Goal: Task Accomplishment & Management: Manage account settings

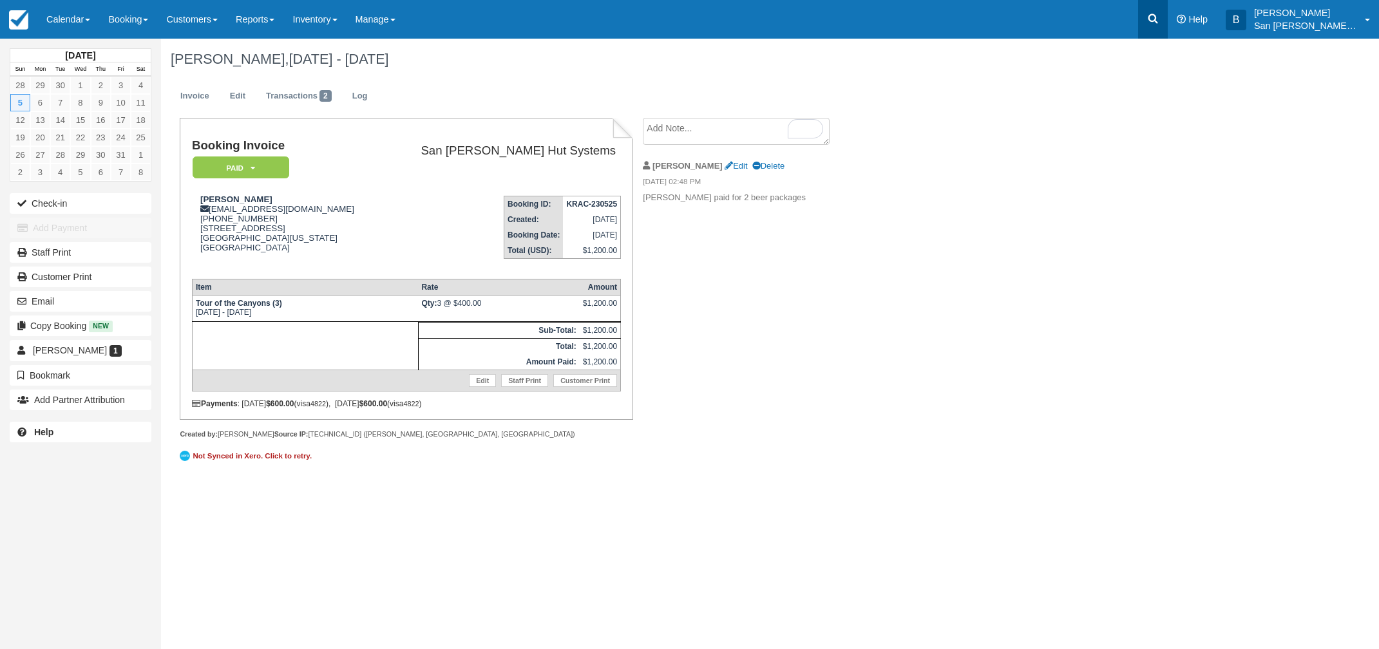
click at [1168, 24] on link at bounding box center [1153, 19] width 30 height 39
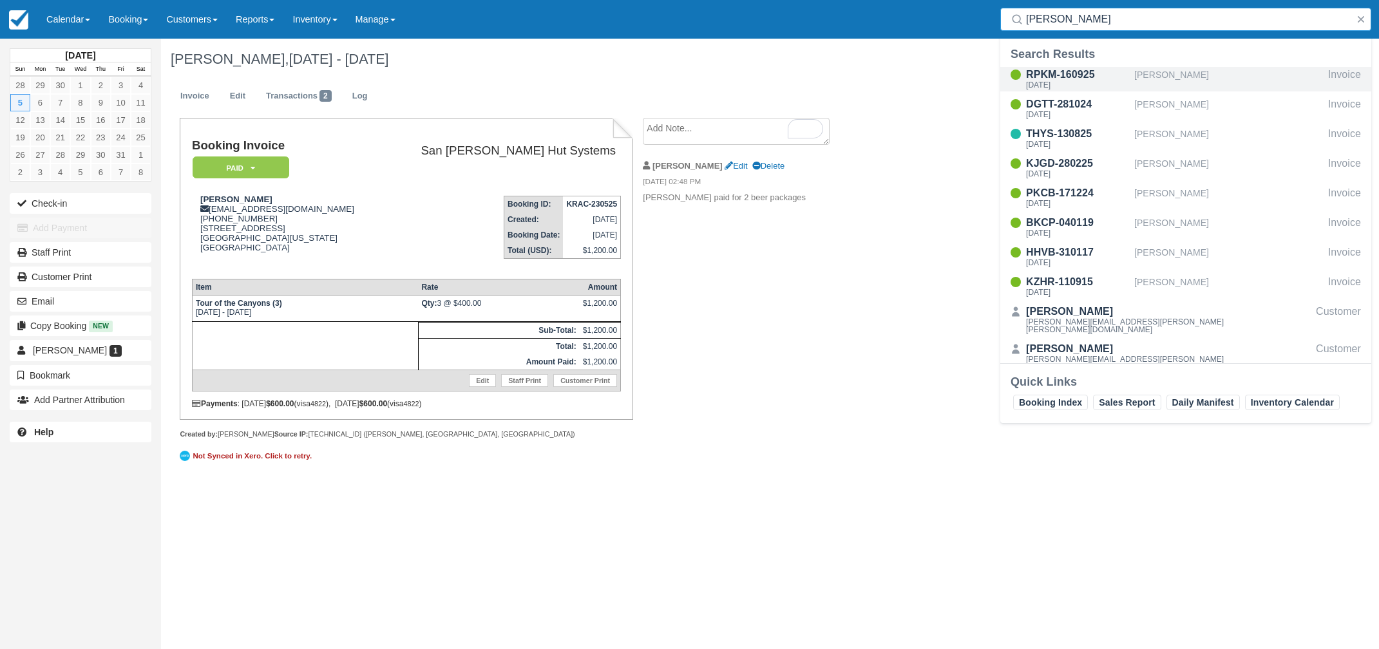
type input "[PERSON_NAME]"
click at [1078, 84] on div "[DATE]" at bounding box center [1077, 85] width 103 height 8
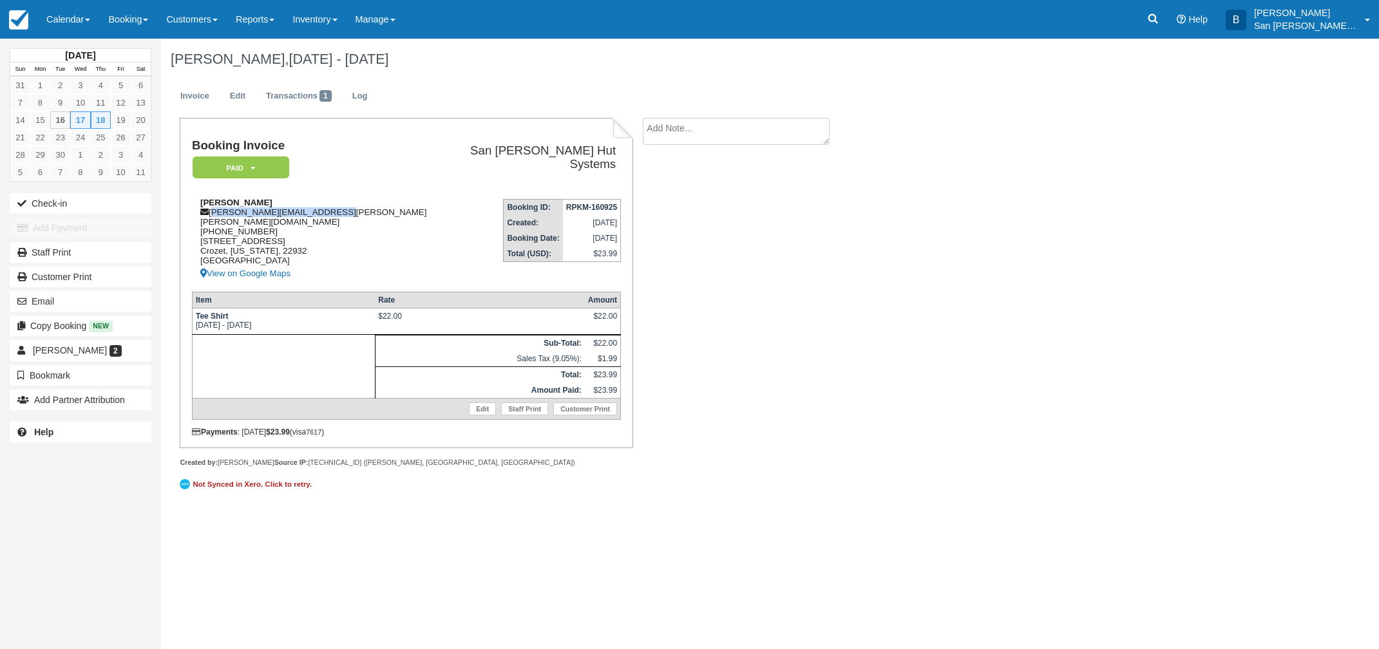
drag, startPoint x: 212, startPoint y: 210, endPoint x: 325, endPoint y: 209, distance: 113.4
click at [327, 209] on div "Alisa Wilson alisa.dale.wilson@gmail.com 1 (434) 249-8417 5172 Golf Drive Croze…" at bounding box center [323, 240] width 263 height 84
copy div "[PERSON_NAME][EMAIL_ADDRESS][PERSON_NAME][PERSON_NAME][DOMAIN_NAME]"
click at [1158, 19] on icon at bounding box center [1154, 19] width 10 height 10
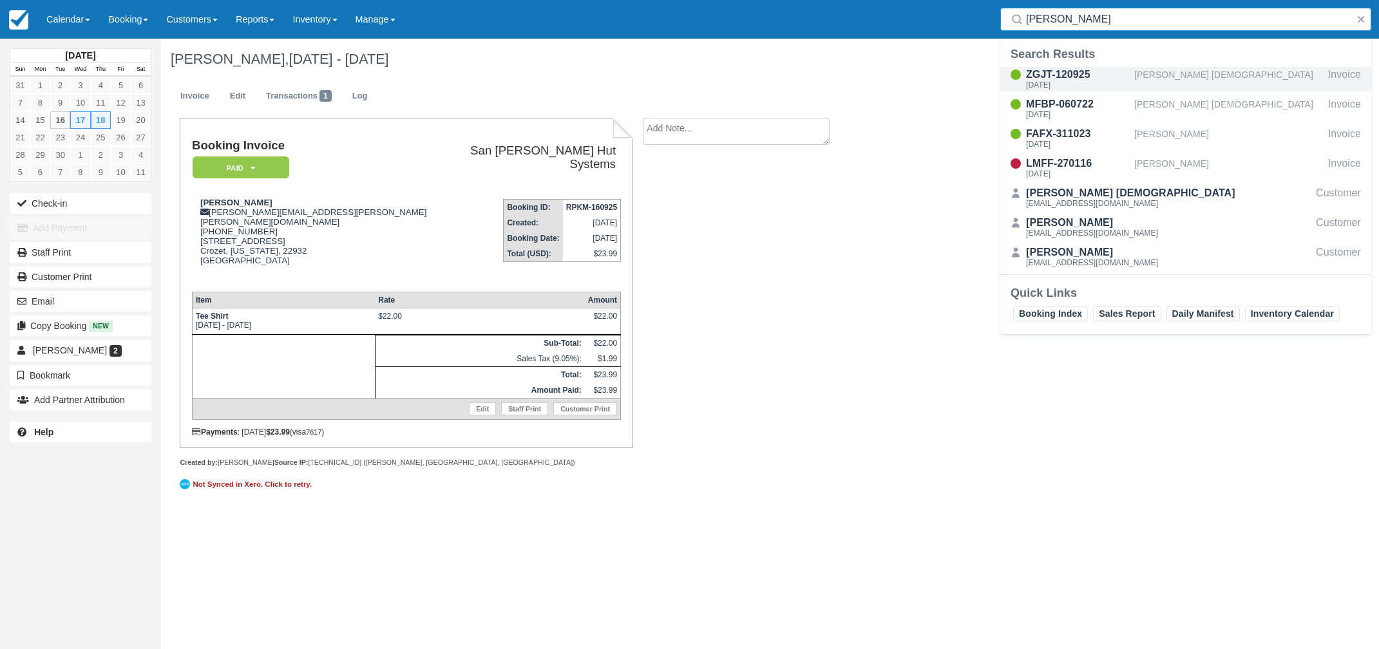
type input "camille"
click at [1064, 85] on div "Thu Sep 18 2025" at bounding box center [1077, 85] width 103 height 8
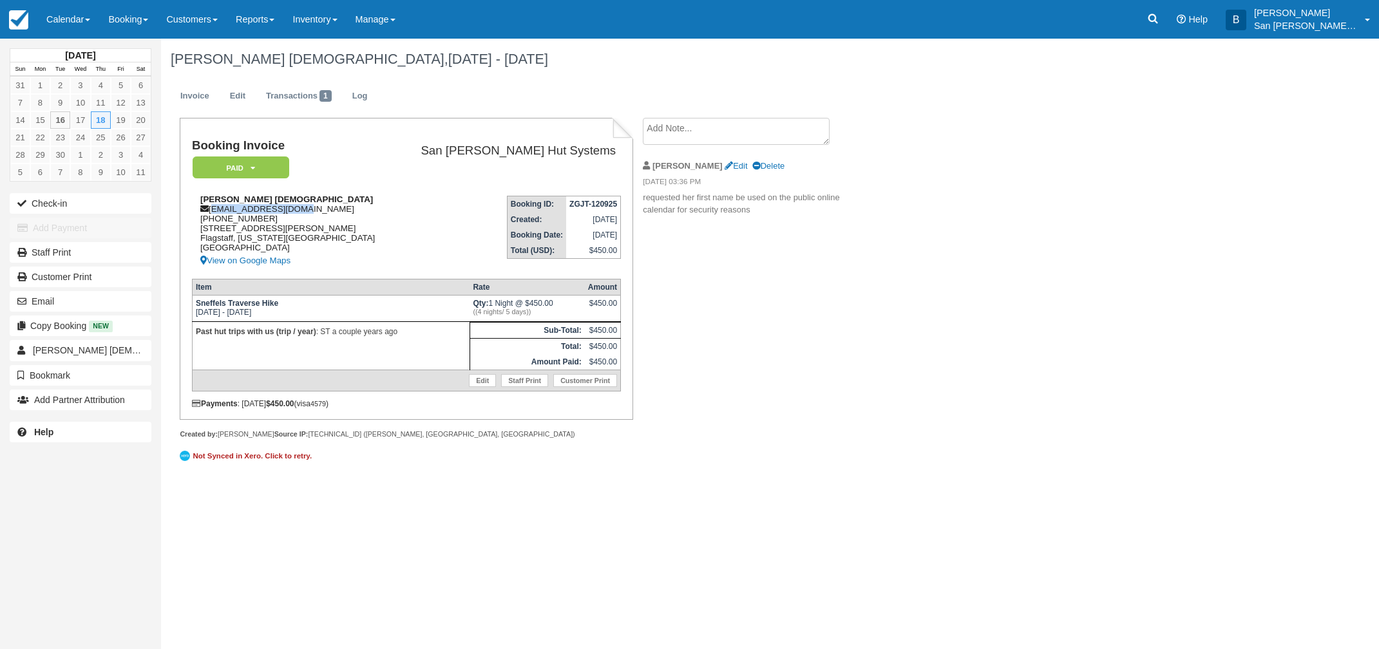
drag, startPoint x: 211, startPoint y: 209, endPoint x: 282, endPoint y: 210, distance: 70.2
click at [307, 207] on div "Camille Bibles c.bibles@icloud.com 1 (928) 707-0017 2911 N Boldt Dr. Flagstaff,…" at bounding box center [293, 232] width 202 height 74
copy div "c.bibles@icloud.com"
click at [1157, 15] on icon at bounding box center [1153, 18] width 13 height 13
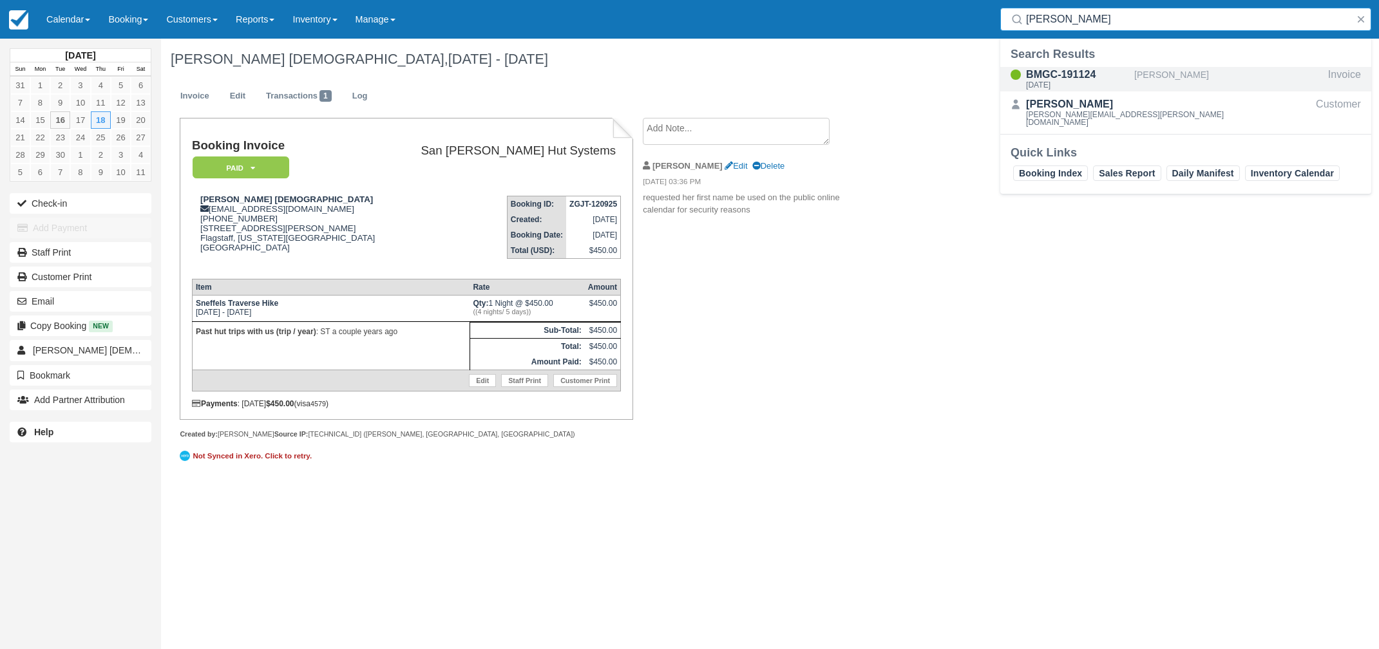
type input "Barbanell"
click at [1069, 81] on div "BMGC-191124 Fri Sep 19 2025" at bounding box center [1077, 79] width 103 height 24
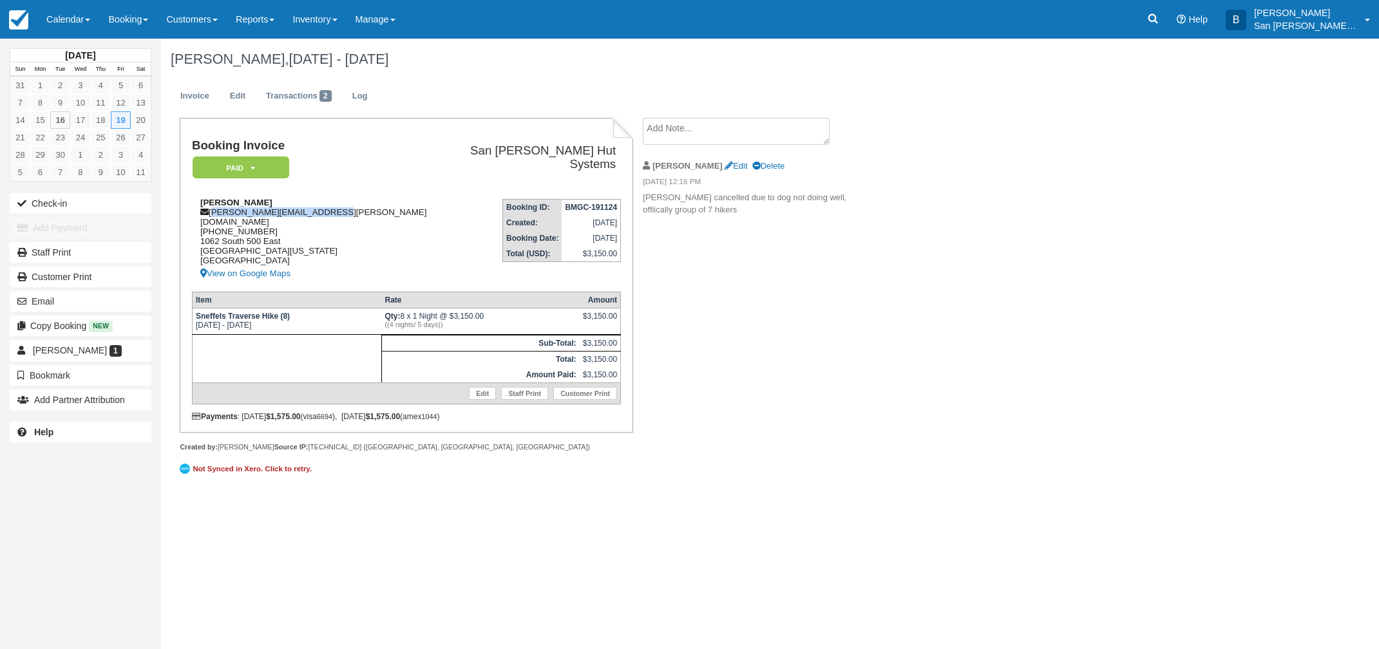
drag, startPoint x: 213, startPoint y: 209, endPoint x: 349, endPoint y: 209, distance: 135.9
click at [349, 209] on div "Ed Barbanell edward.barbanell@gmail.com 1 (801) 918-0694 1062 South 500 East Sa…" at bounding box center [316, 240] width 249 height 84
copy div "edward.barbanell@gmail.com"
click at [1168, 21] on link at bounding box center [1153, 19] width 30 height 39
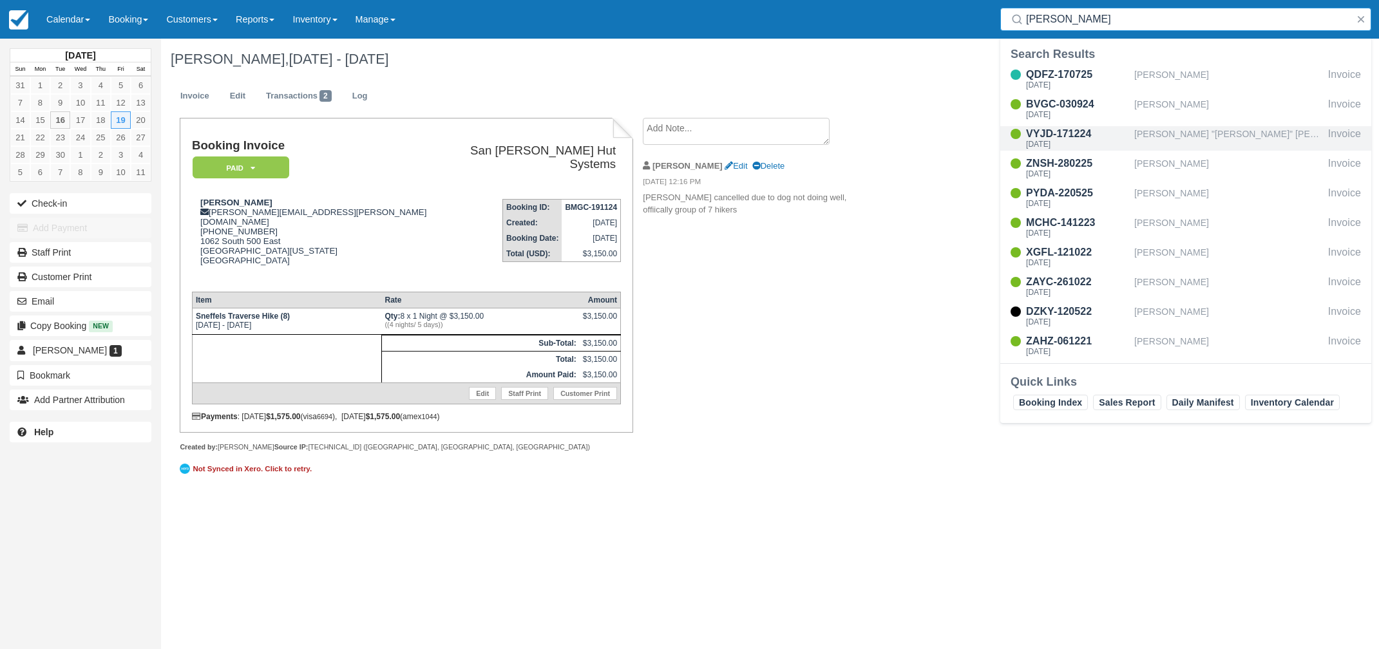
type input "Davis"
click at [1075, 138] on div "VYJD-171224" at bounding box center [1077, 133] width 103 height 15
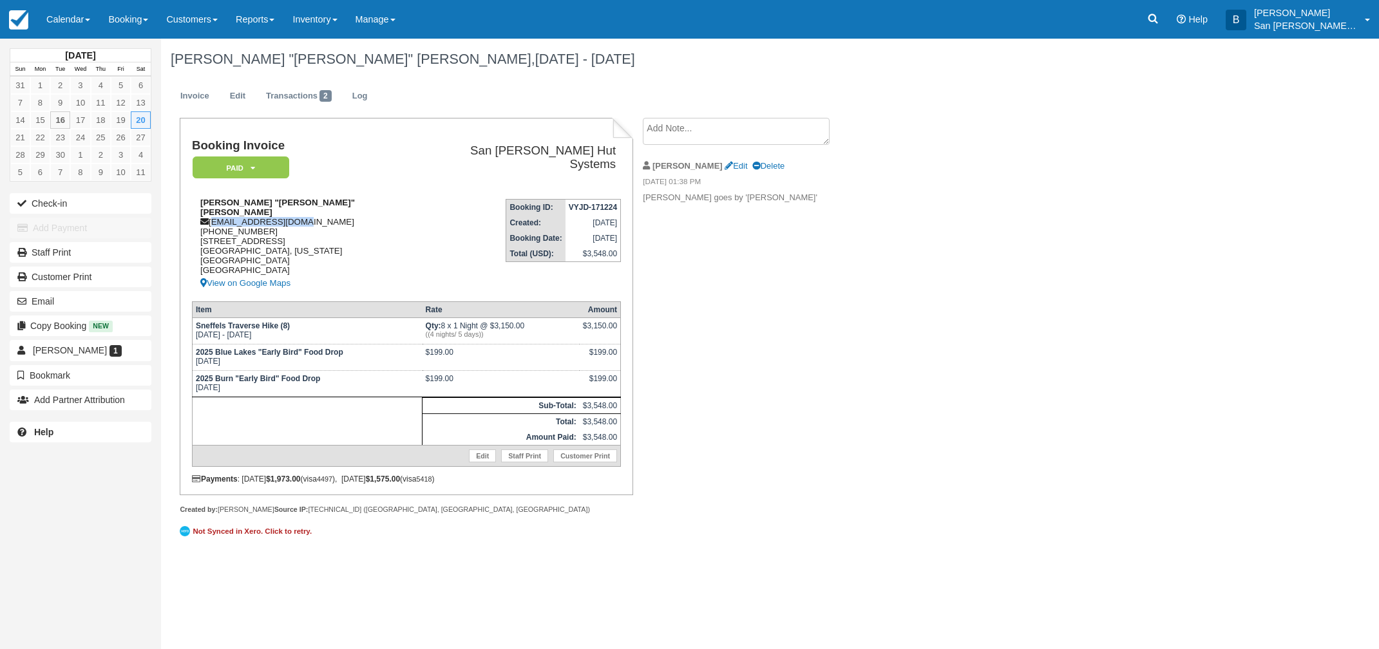
drag, startPoint x: 212, startPoint y: 210, endPoint x: 269, endPoint y: 209, distance: 57.3
click at [313, 209] on div "[PERSON_NAME] "[PERSON_NAME]" [PERSON_NAME] [EMAIL_ADDRESS][DOMAIN_NAME] [PHONE…" at bounding box center [307, 244] width 231 height 93
copy div "[EMAIL_ADDRESS][DOMAIN_NAME]"
click at [1156, 15] on icon at bounding box center [1153, 18] width 13 height 13
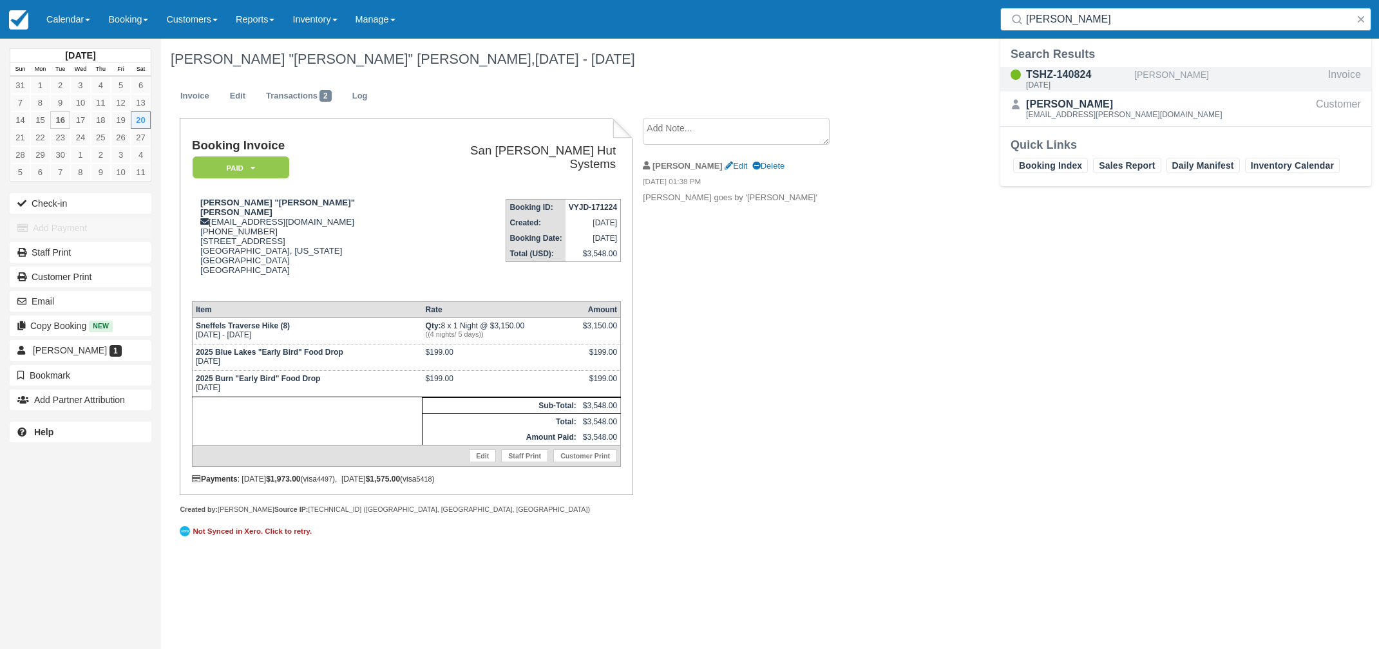
type input "Farrish"
click at [1064, 81] on div "[DATE]" at bounding box center [1077, 85] width 103 height 8
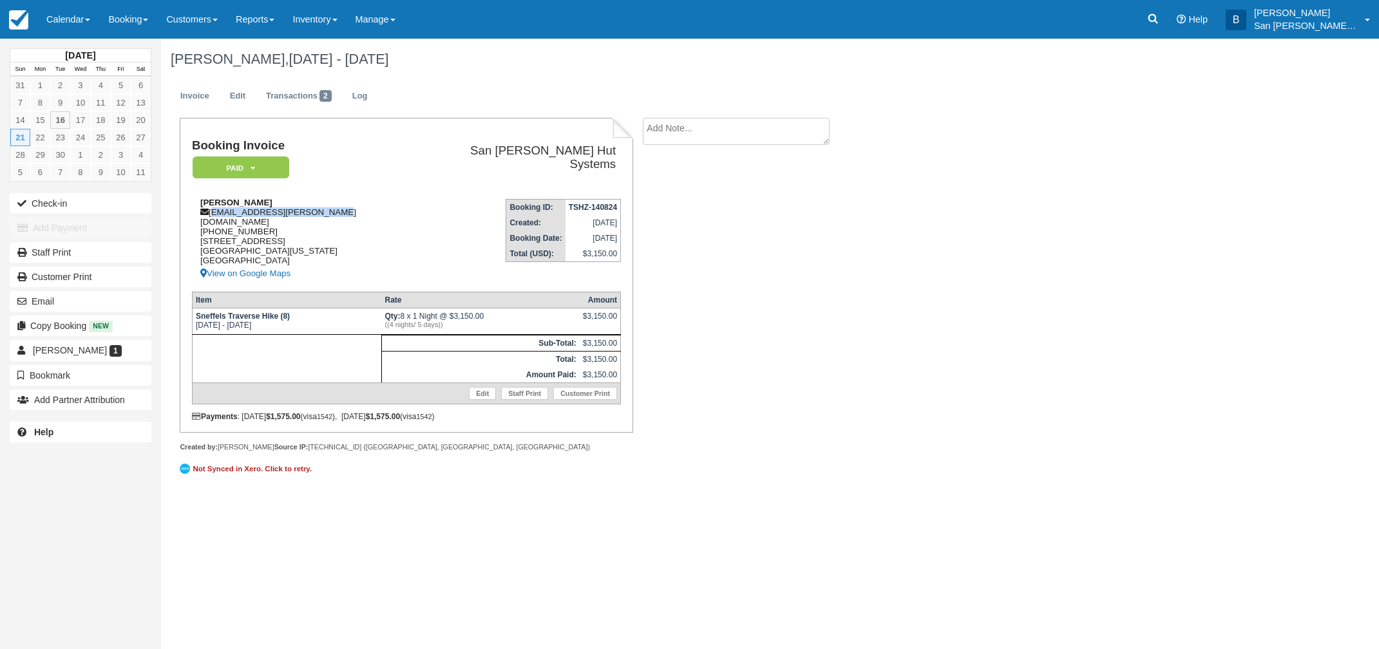
drag, startPoint x: 211, startPoint y: 210, endPoint x: 338, endPoint y: 210, distance: 126.9
click at [338, 210] on div "Kaeleigh Farrish kaeleigh.farrish@gmail.com 1 (513) 608-4083 1118 Race Street C…" at bounding box center [305, 240] width 227 height 84
copy div "kaeleigh.farrish@gmail.com"
click at [1160, 18] on icon at bounding box center [1153, 18] width 13 height 13
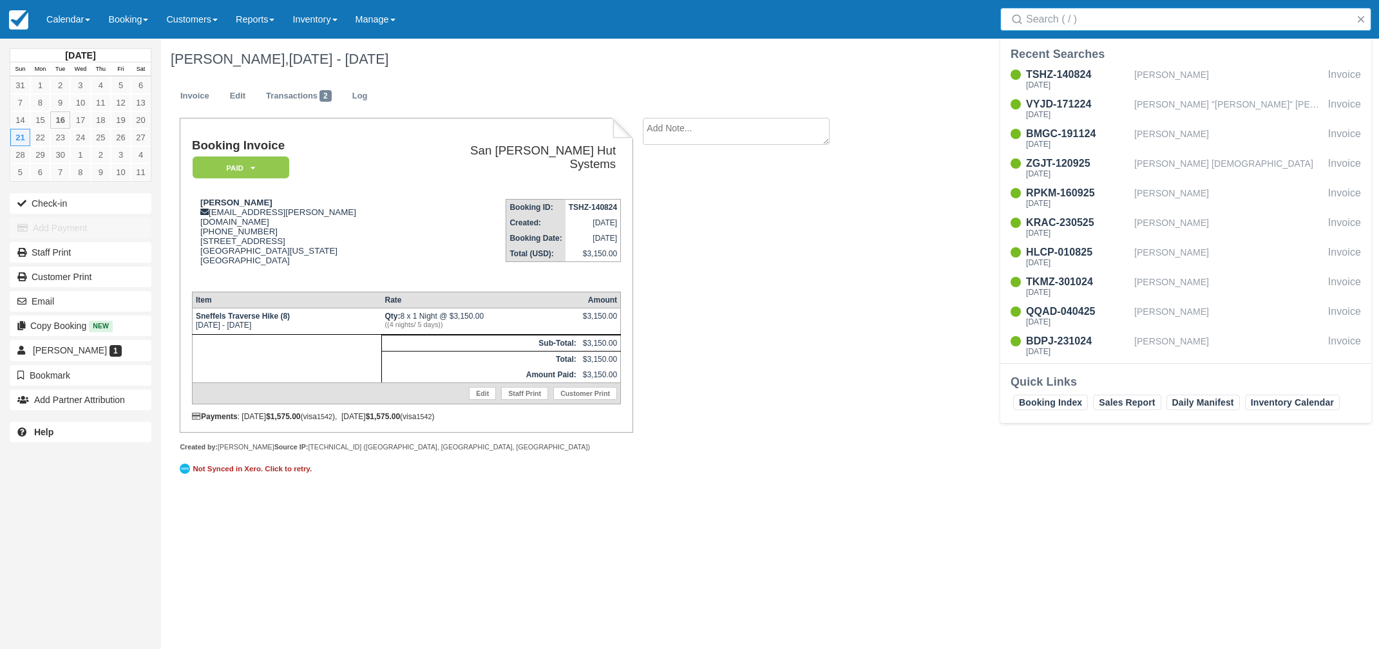
type input "W"
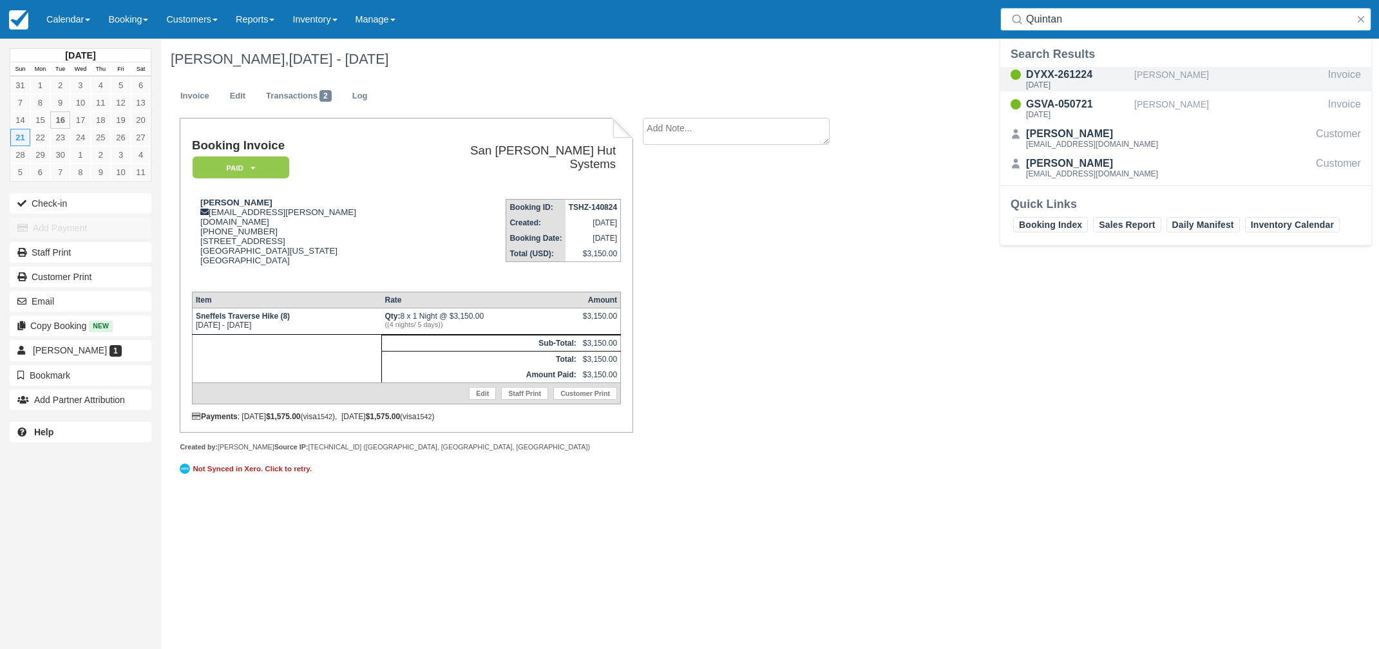
type input "Quintan"
click at [1072, 87] on div "Mon Sep 22 2025" at bounding box center [1077, 85] width 103 height 8
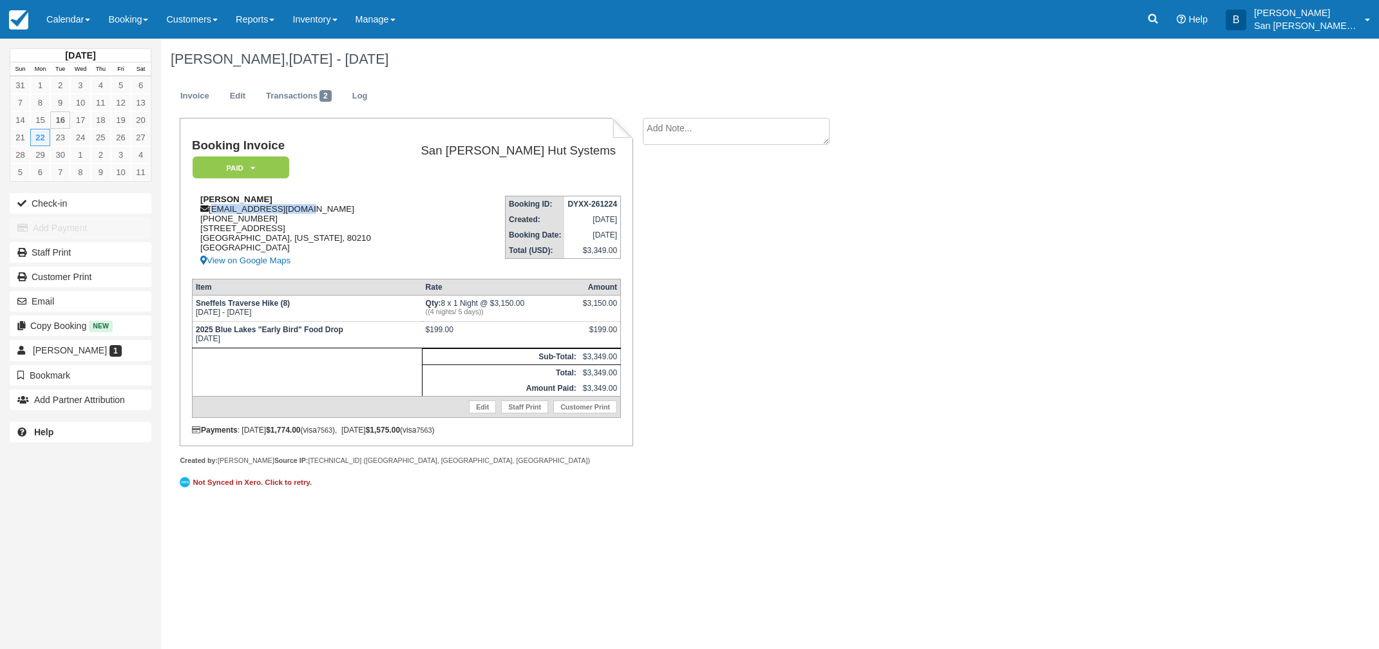
drag, startPoint x: 213, startPoint y: 209, endPoint x: 321, endPoint y: 212, distance: 108.9
click at [321, 211] on div "Victoria Quintana vmquintana@gmail.com 1 (510) 432-8806 2161 S Grant St Denver,…" at bounding box center [292, 232] width 200 height 74
copy div "vmquintana@gmail.com"
click at [1158, 16] on icon at bounding box center [1154, 19] width 10 height 10
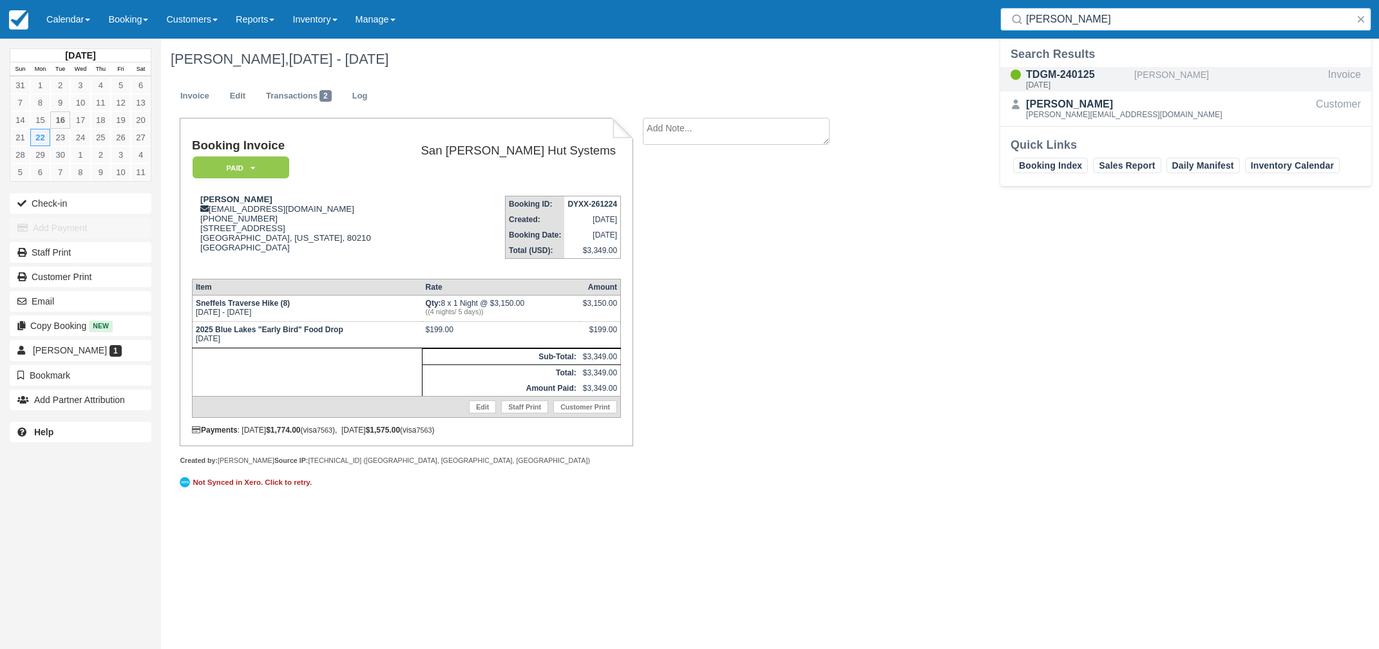
type input "plummer"
click at [1043, 75] on div "TDGM-240125" at bounding box center [1077, 74] width 103 height 15
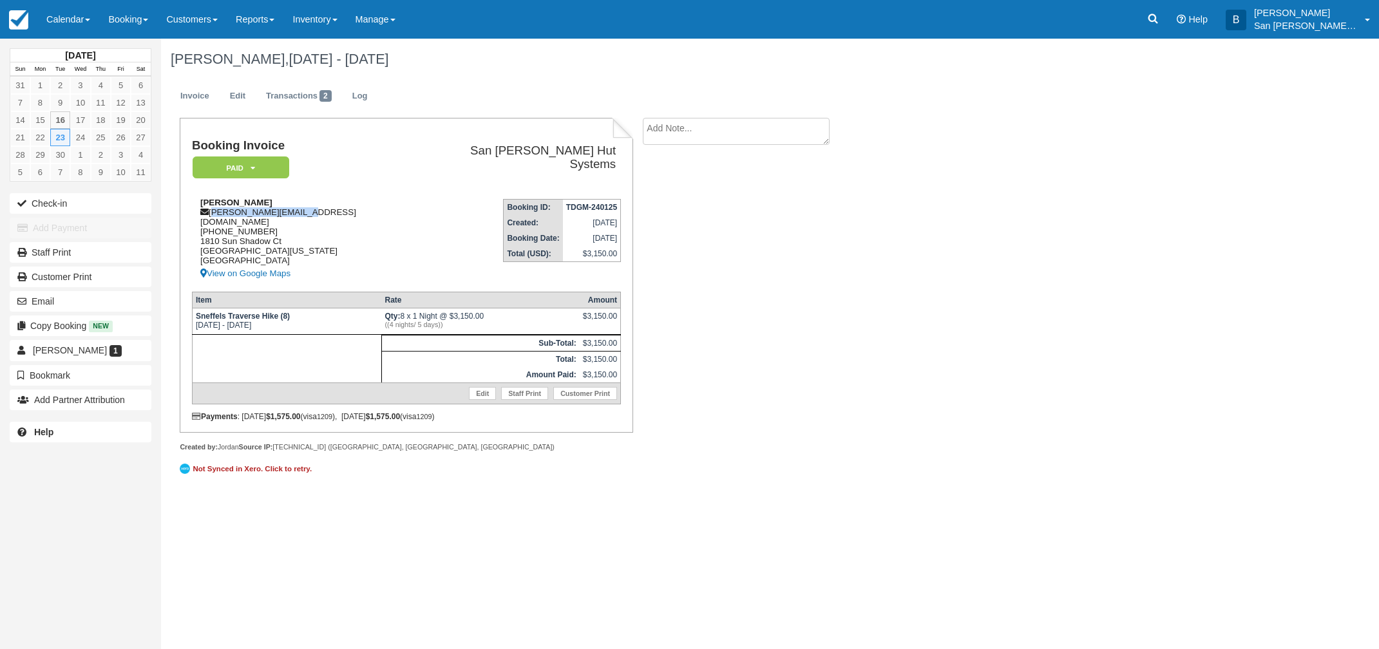
drag, startPoint x: 212, startPoint y: 208, endPoint x: 279, endPoint y: 213, distance: 67.1
click at [325, 211] on div "Darrell Plummer darrell@snphomes.com 1 (775) 848-4361 1810 Sun Shadow Ct Reno, …" at bounding box center [305, 240] width 227 height 84
copy div "darrell@snphomes.com"
click at [1154, 18] on link at bounding box center [1153, 19] width 30 height 39
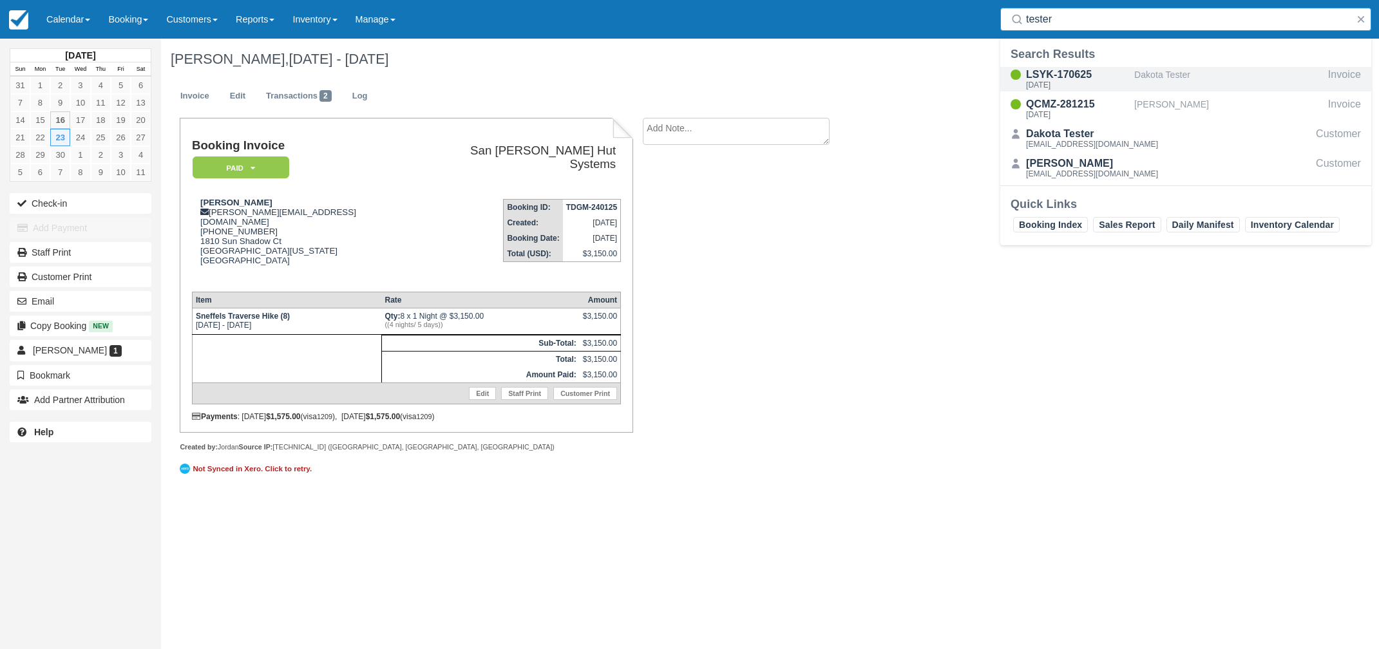
type input "tester"
click at [1065, 84] on div "Wed Sep 24 2025" at bounding box center [1077, 85] width 103 height 8
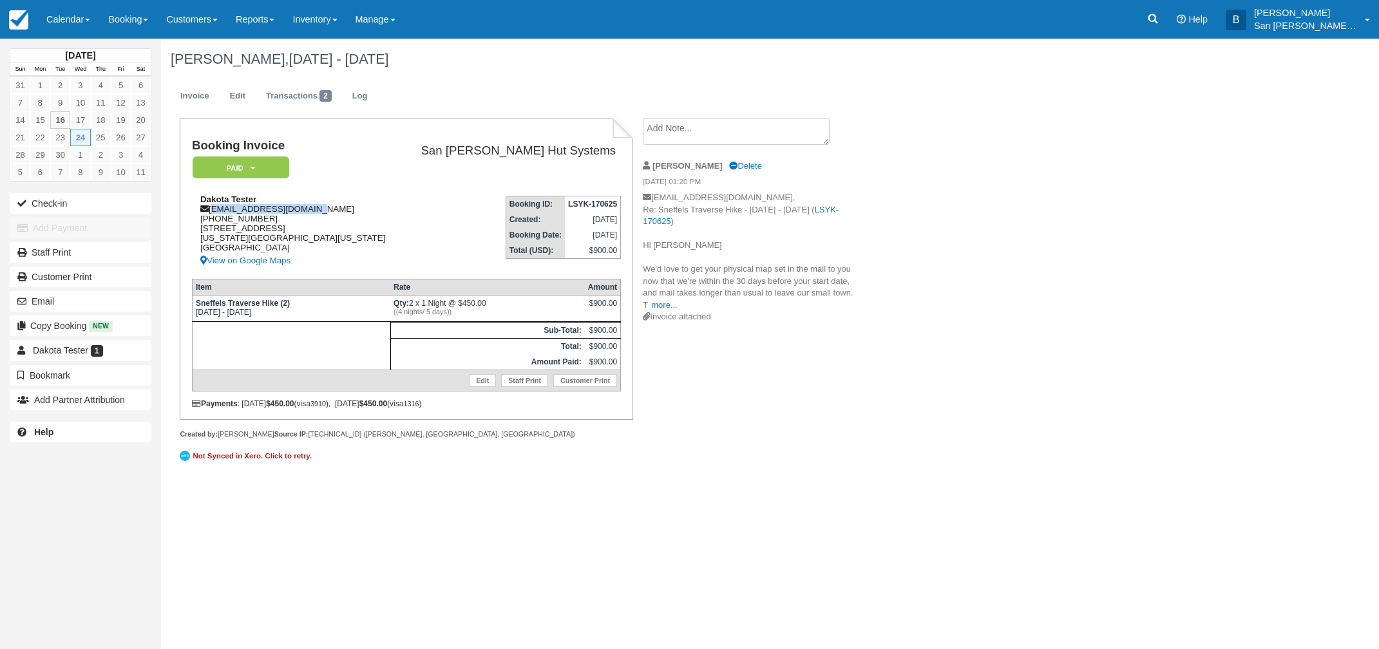
drag, startPoint x: 213, startPoint y: 209, endPoint x: 327, endPoint y: 206, distance: 114.7
click at [327, 206] on div "Dakota Tester [EMAIL_ADDRESS][DOMAIN_NAME] [PHONE_NUMBER] [STREET_ADDRESS][US_S…" at bounding box center [296, 232] width 208 height 74
copy div "[EMAIL_ADDRESS][DOMAIN_NAME]"
click at [1168, 19] on link at bounding box center [1153, 19] width 30 height 39
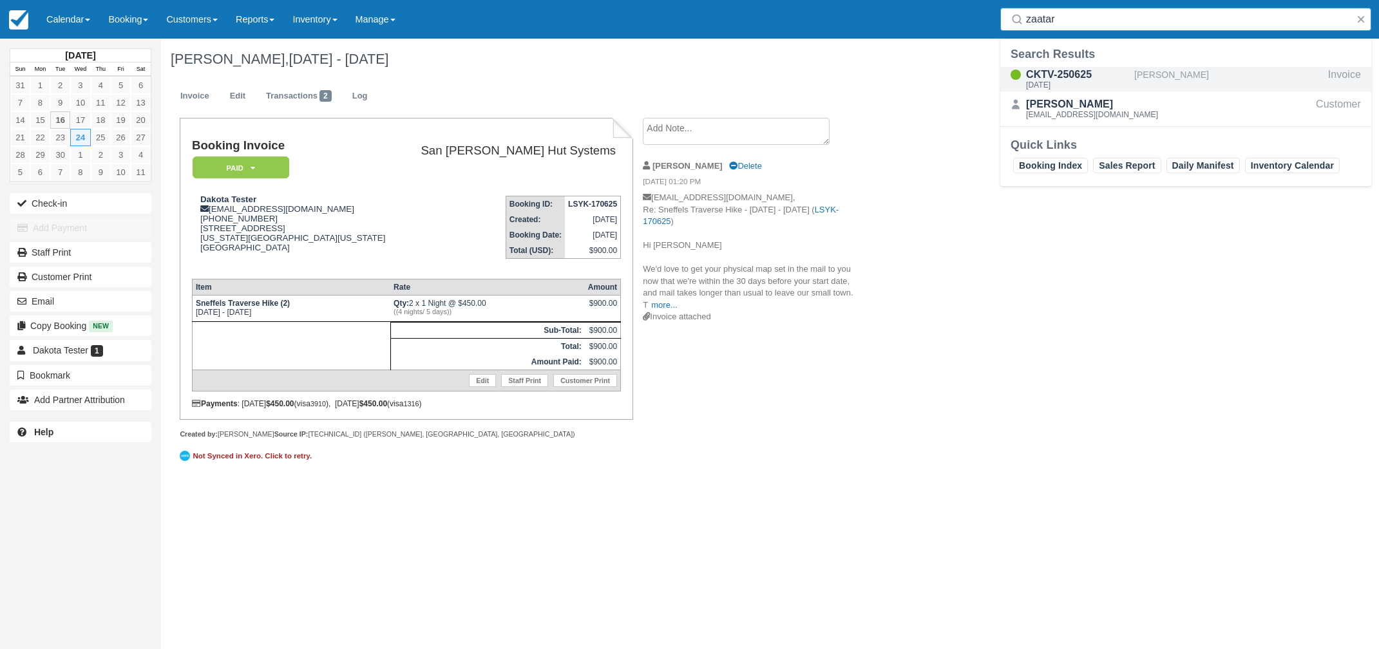
type input "zaatar"
click at [1069, 79] on div "CKTV-250625" at bounding box center [1077, 74] width 103 height 15
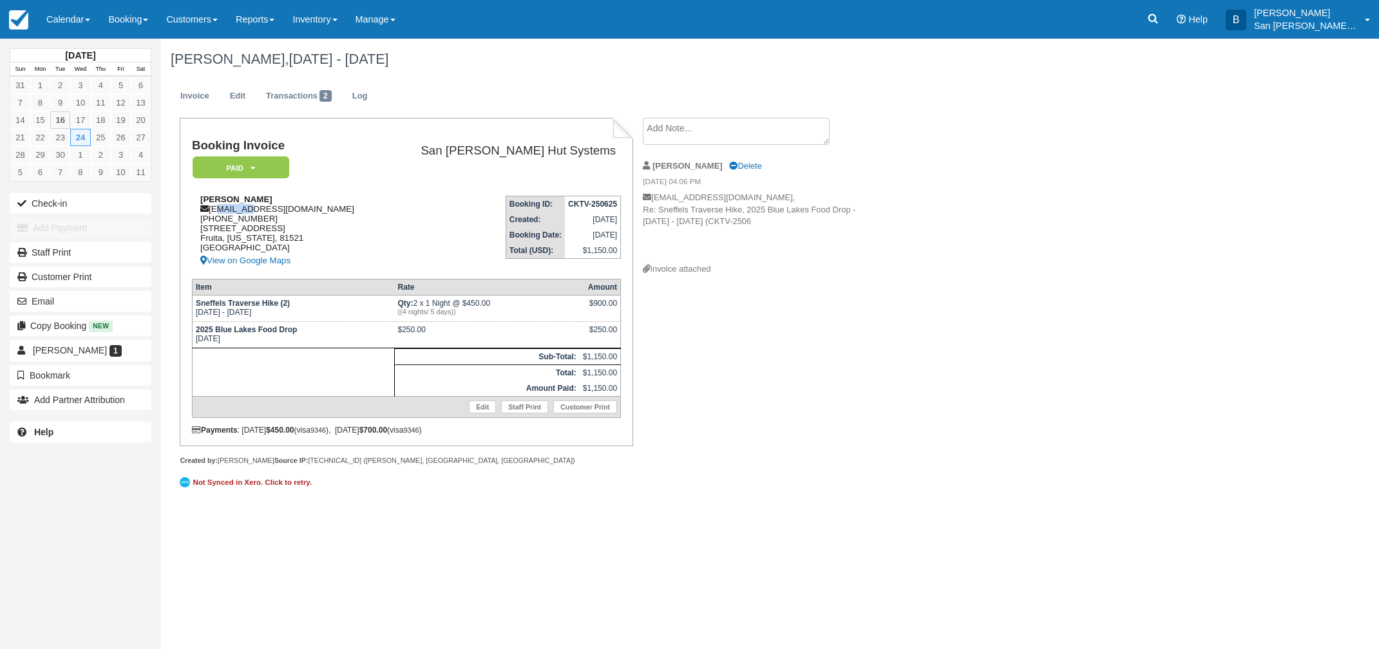
drag, startPoint x: 215, startPoint y: 210, endPoint x: 244, endPoint y: 209, distance: 29.0
click at [244, 209] on div "Nicole Zaatar nicolezaatar@gmail.com 1 (440) 213-3241 600 Birchwood Ct Fruita, …" at bounding box center [286, 232] width 189 height 74
drag, startPoint x: 213, startPoint y: 211, endPoint x: 309, endPoint y: 213, distance: 96.6
click at [330, 213] on div "Nicole Zaatar nicolezaatar@gmail.com 1 (440) 213-3241 600 Birchwood Ct Fruita, …" at bounding box center [286, 232] width 189 height 74
copy div "nicolezaatar@gmail.com"
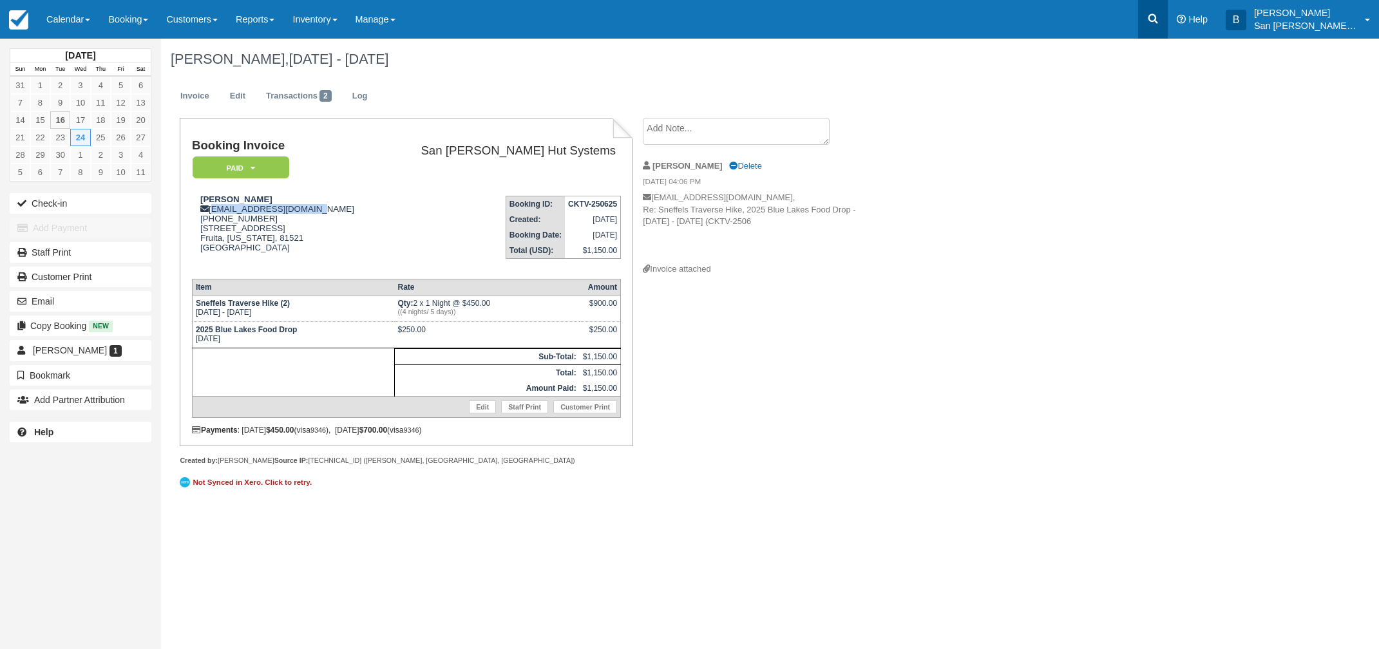
click at [1160, 16] on icon at bounding box center [1153, 18] width 13 height 13
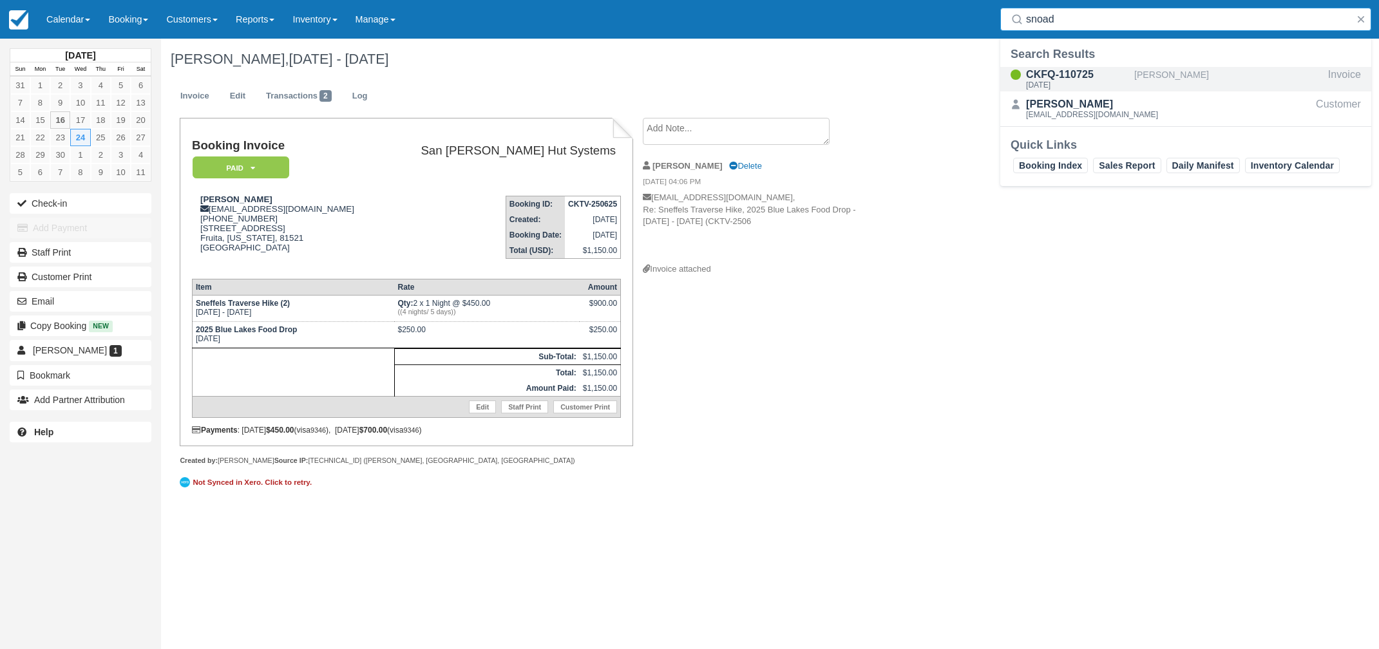
type input "snoad"
click at [1069, 77] on div "CKFQ-110725" at bounding box center [1077, 74] width 103 height 15
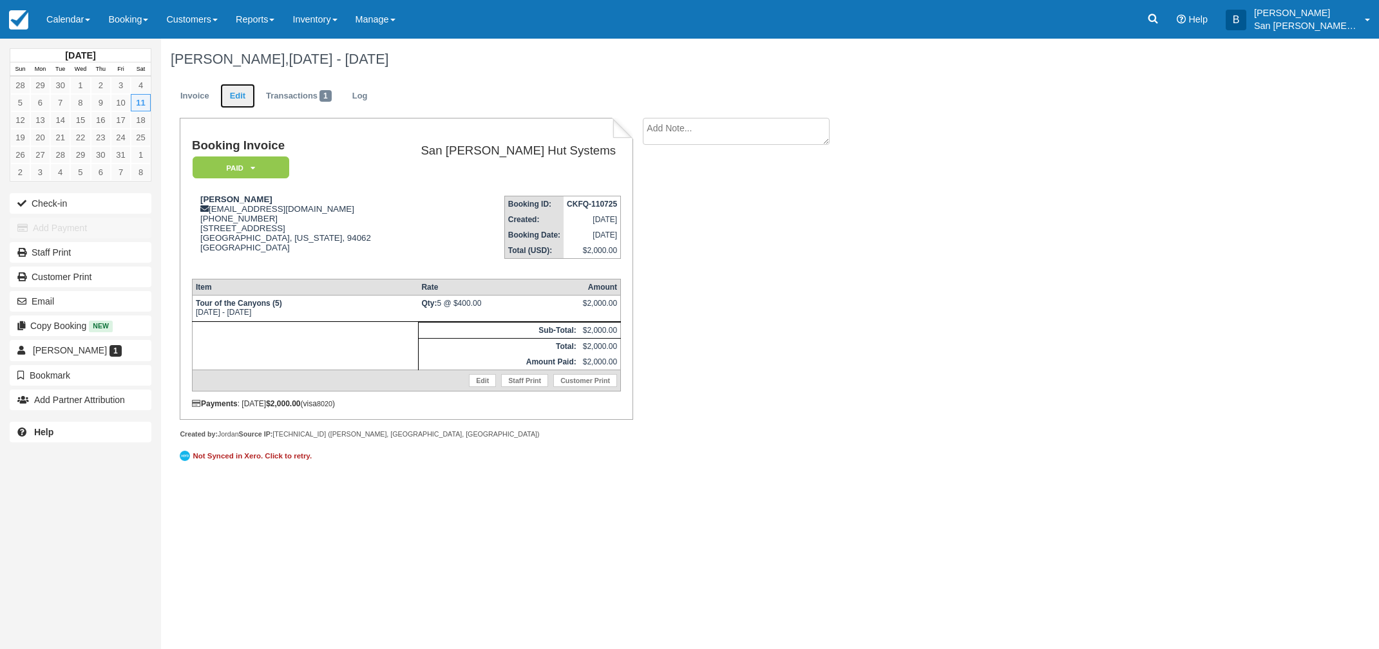
click at [251, 95] on link "Edit" at bounding box center [237, 96] width 35 height 25
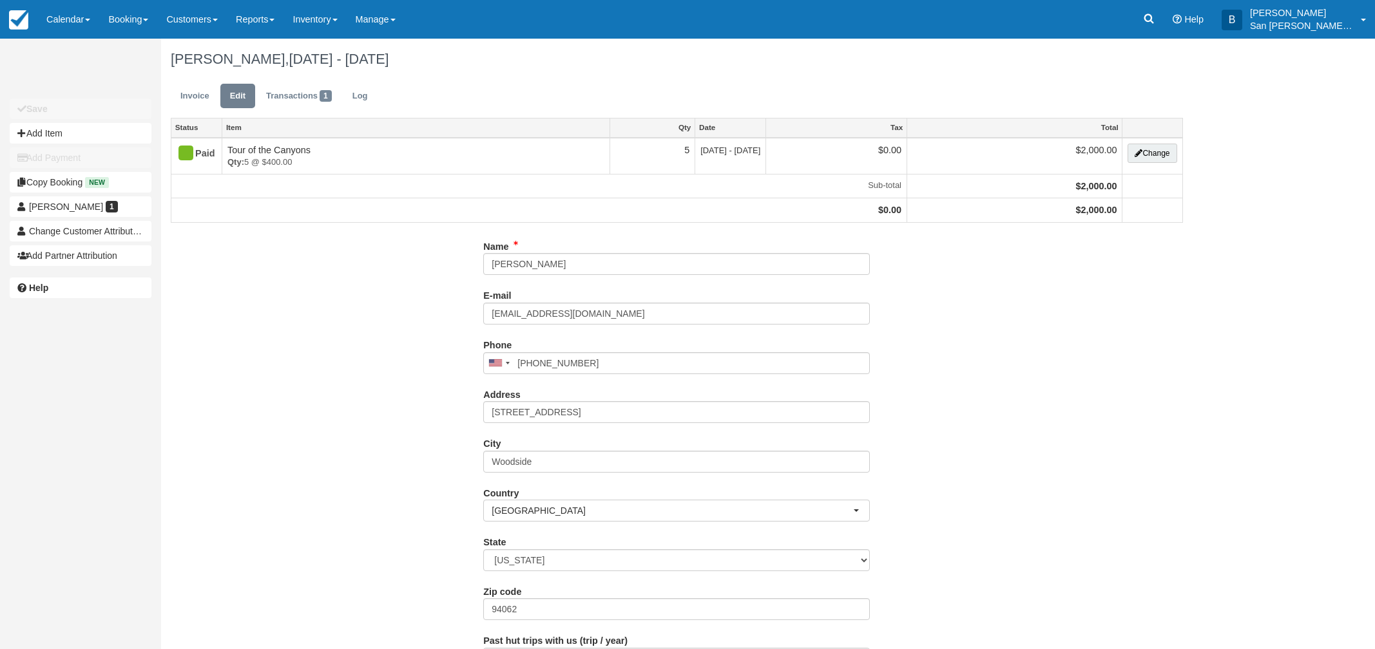
type input "[PHONE_NUMBER]"
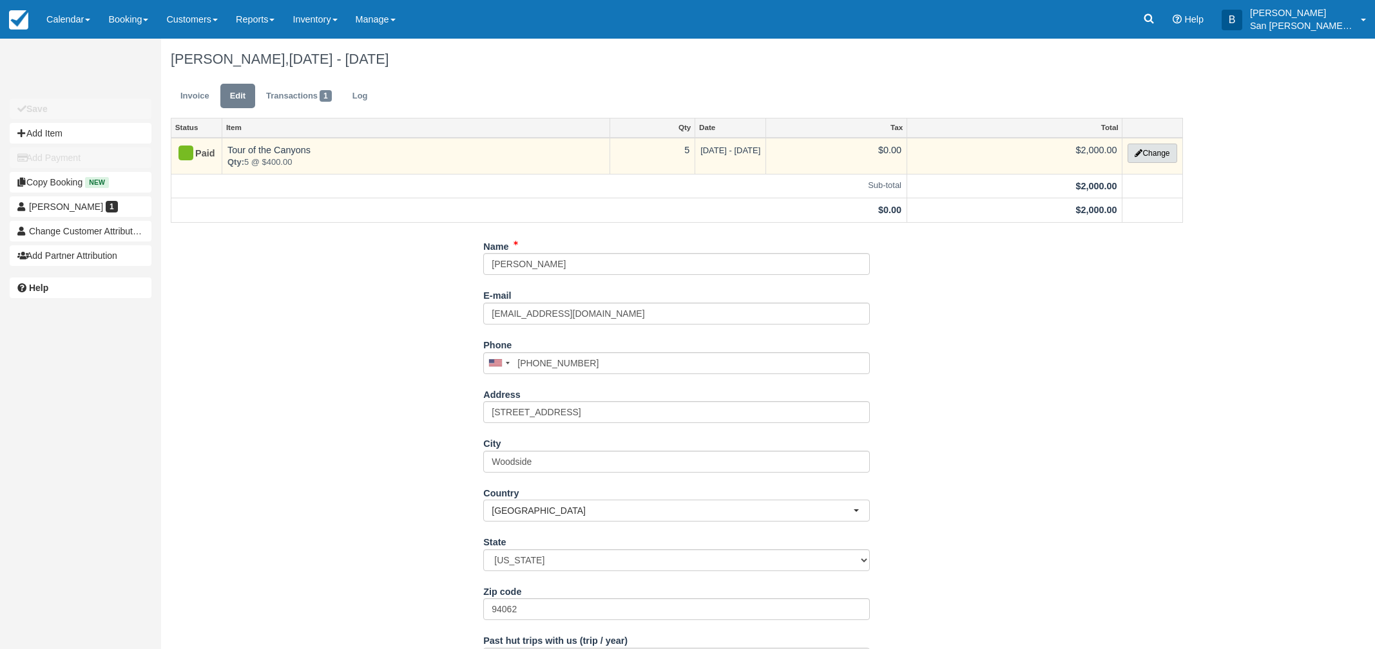
click at [1158, 150] on button "Change" at bounding box center [1151, 153] width 49 height 19
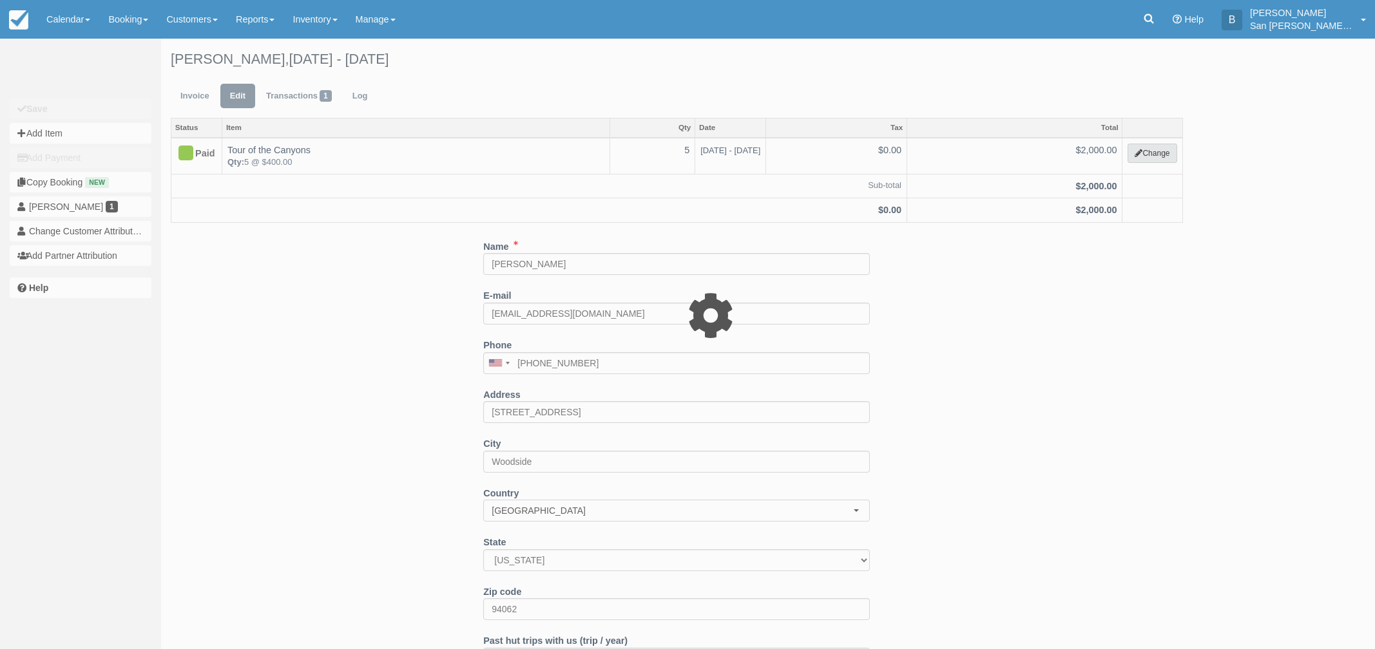
select select "20"
type input "2000.00"
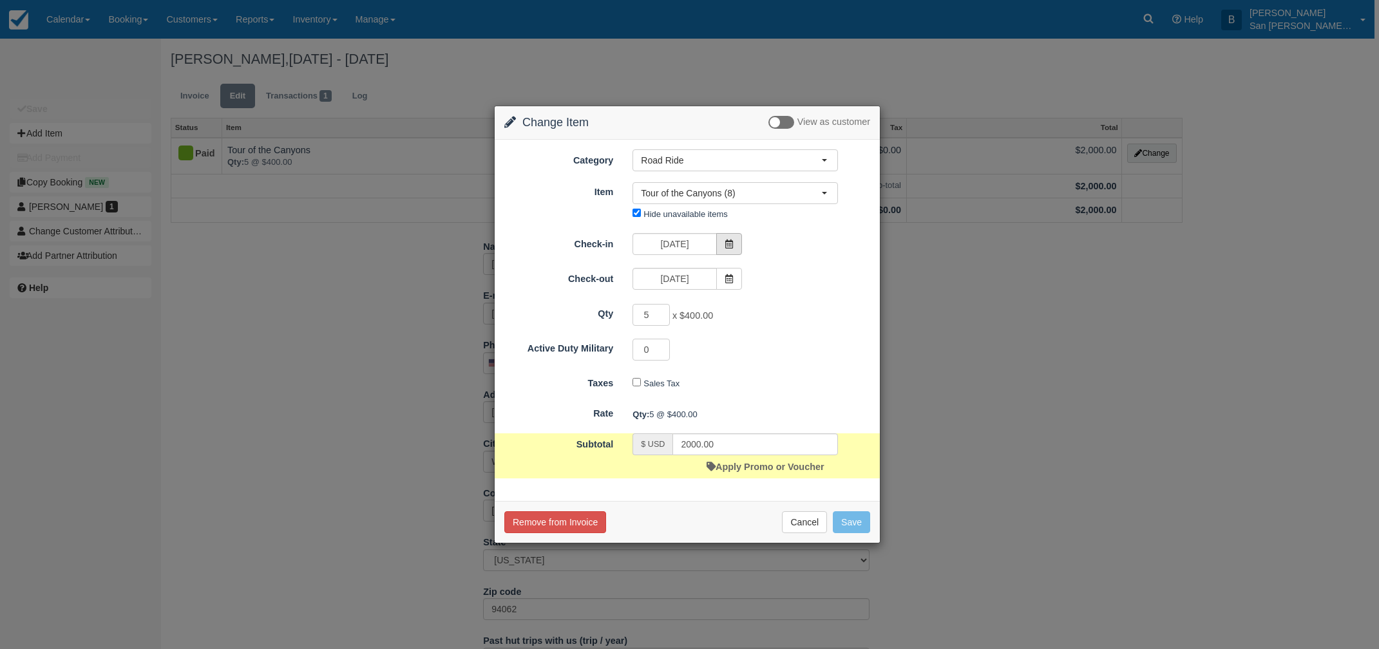
click at [734, 242] on span at bounding box center [729, 244] width 26 height 22
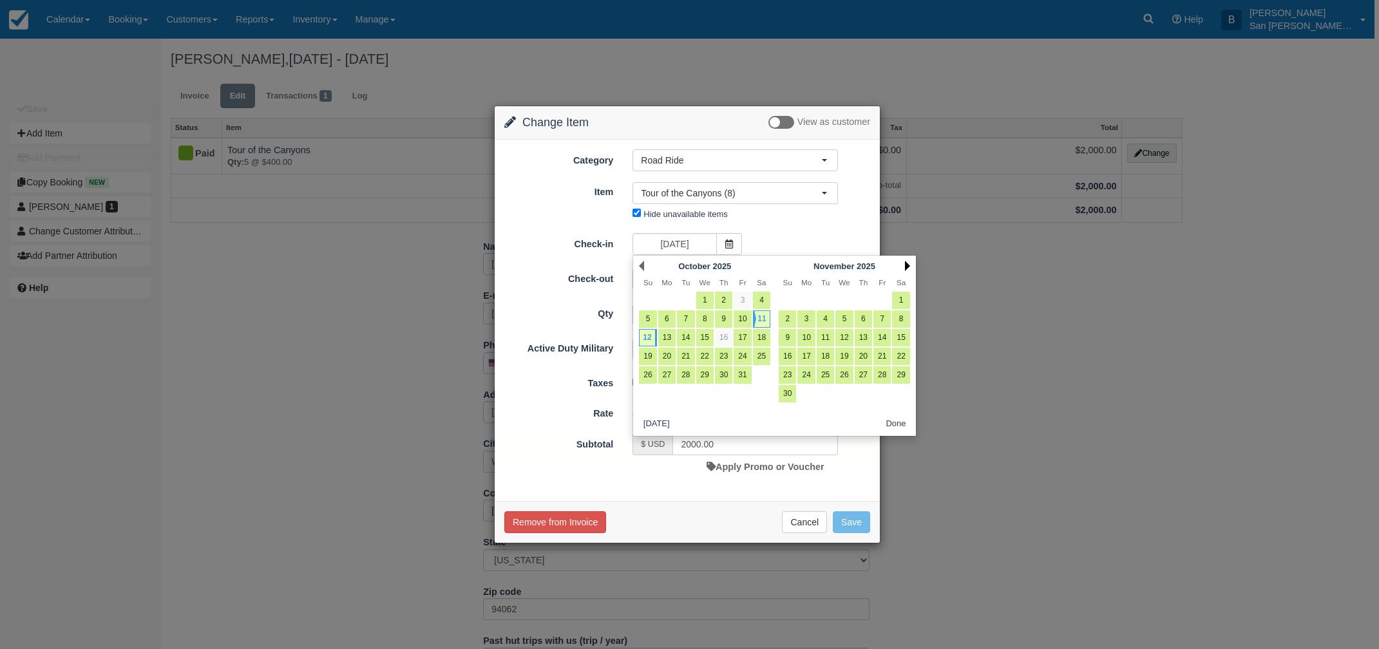
click at [908, 263] on link "Next" at bounding box center [907, 266] width 5 height 10
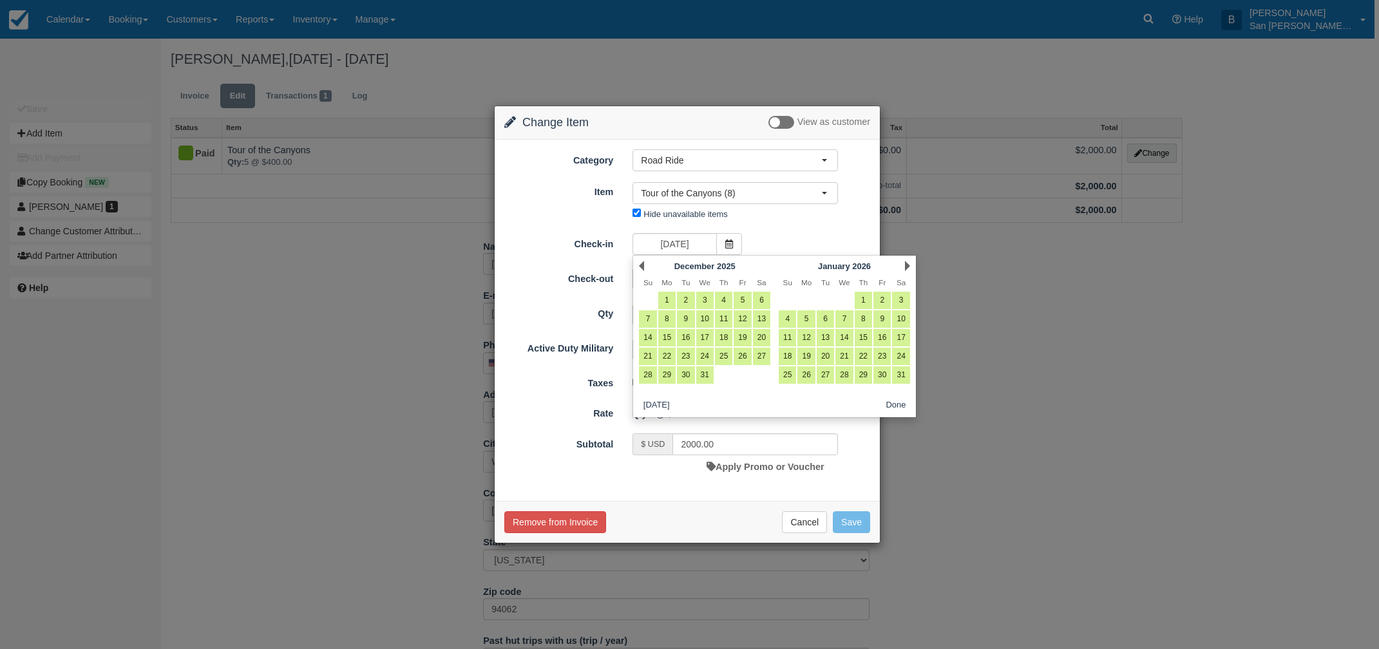
click at [908, 263] on link "Next" at bounding box center [907, 266] width 5 height 10
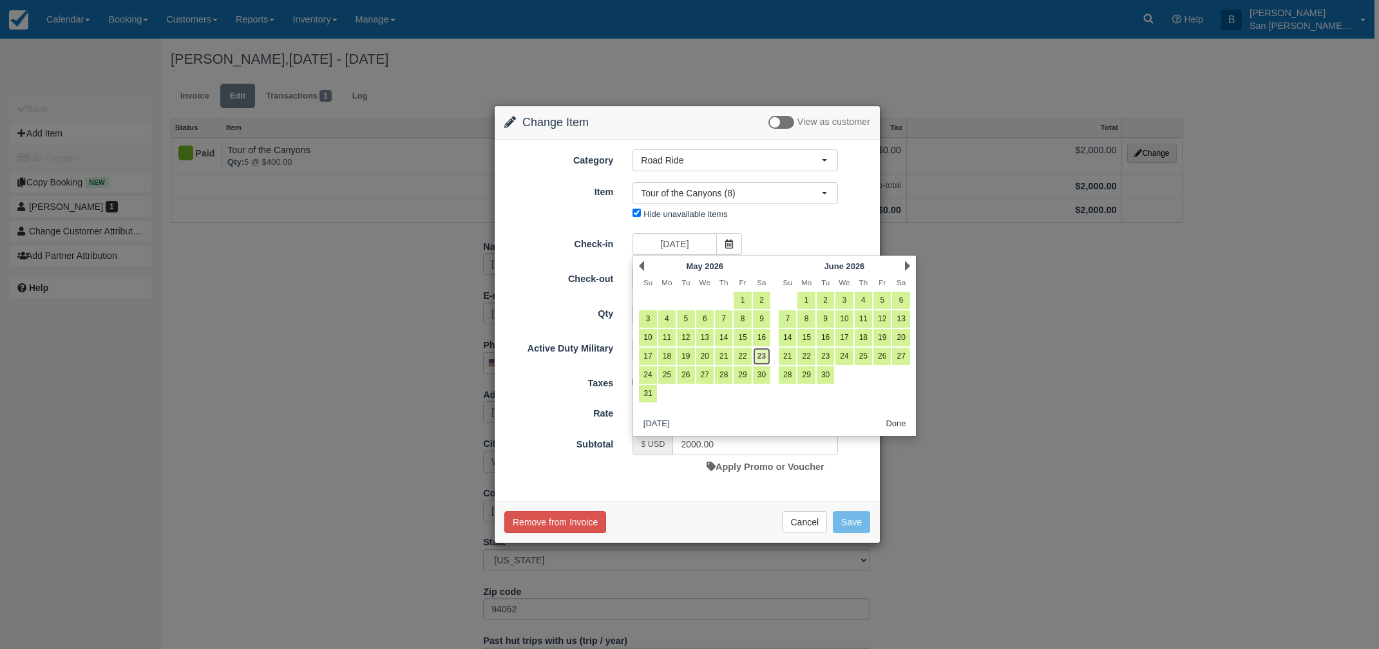
click at [763, 359] on link "23" at bounding box center [761, 356] width 17 height 17
type input "05/23/26"
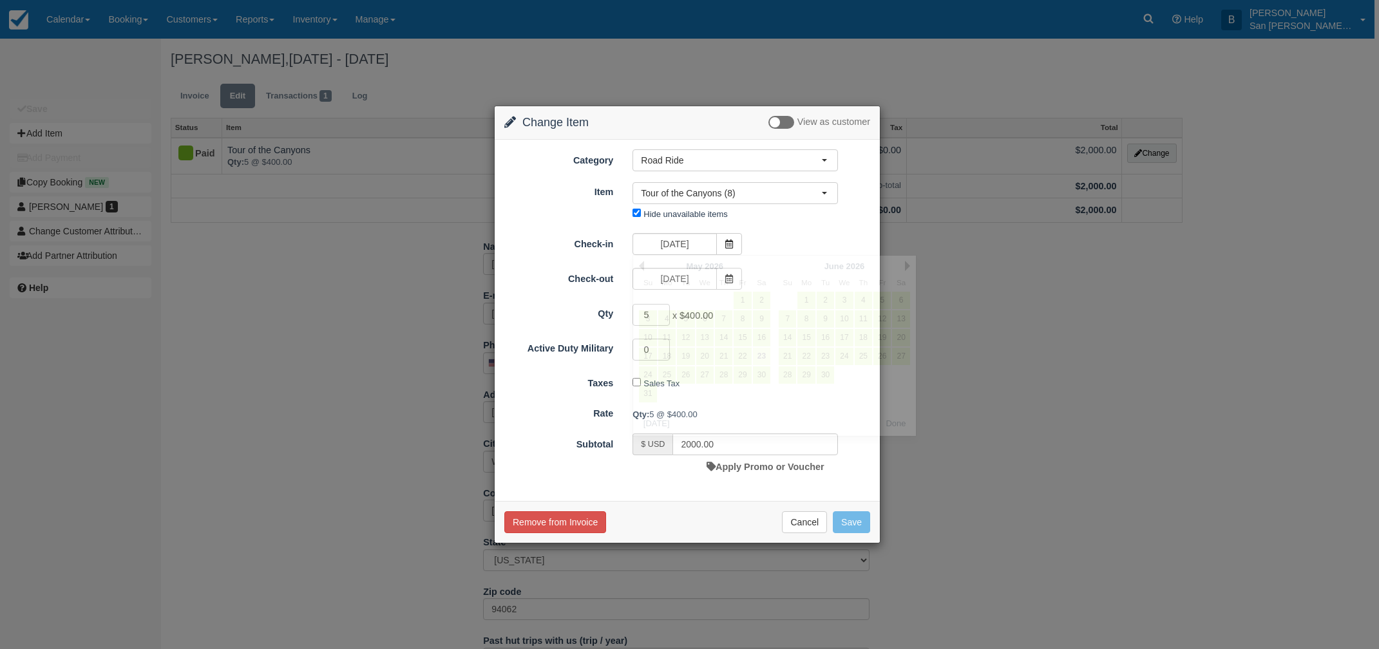
type input "0.00"
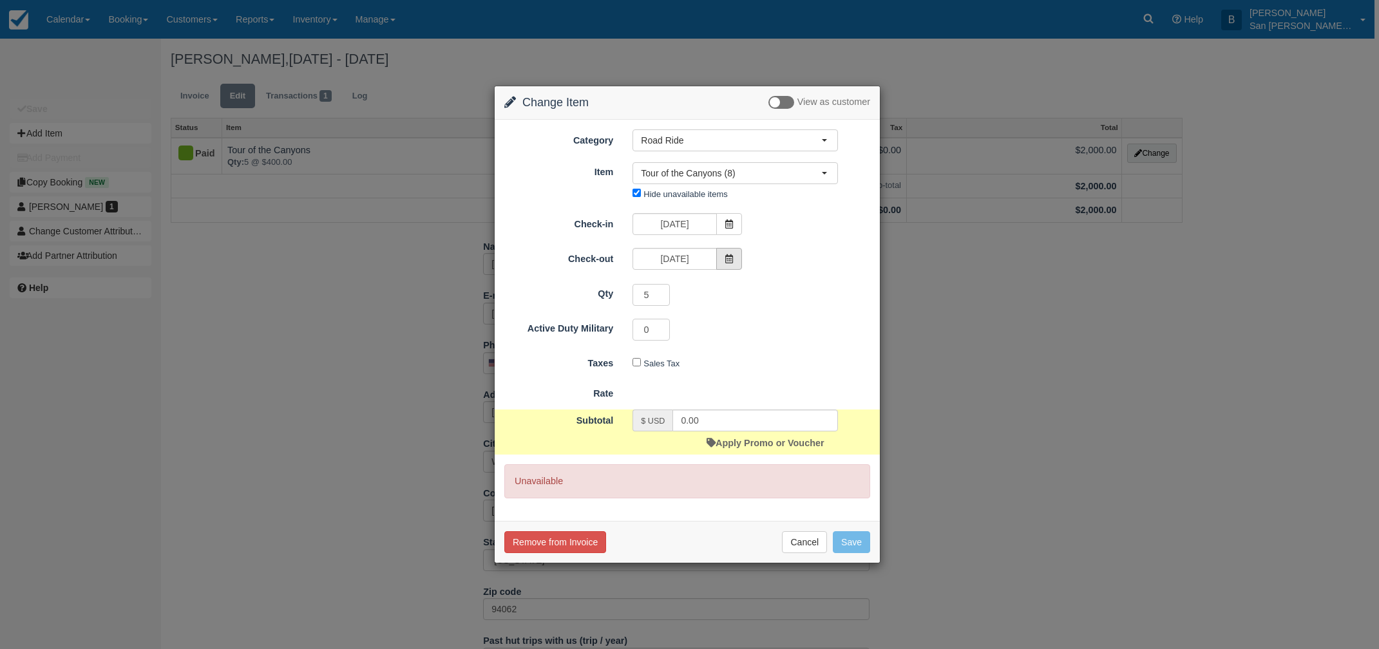
drag, startPoint x: 737, startPoint y: 260, endPoint x: 734, endPoint y: 267, distance: 7.5
click at [738, 261] on span at bounding box center [729, 259] width 26 height 22
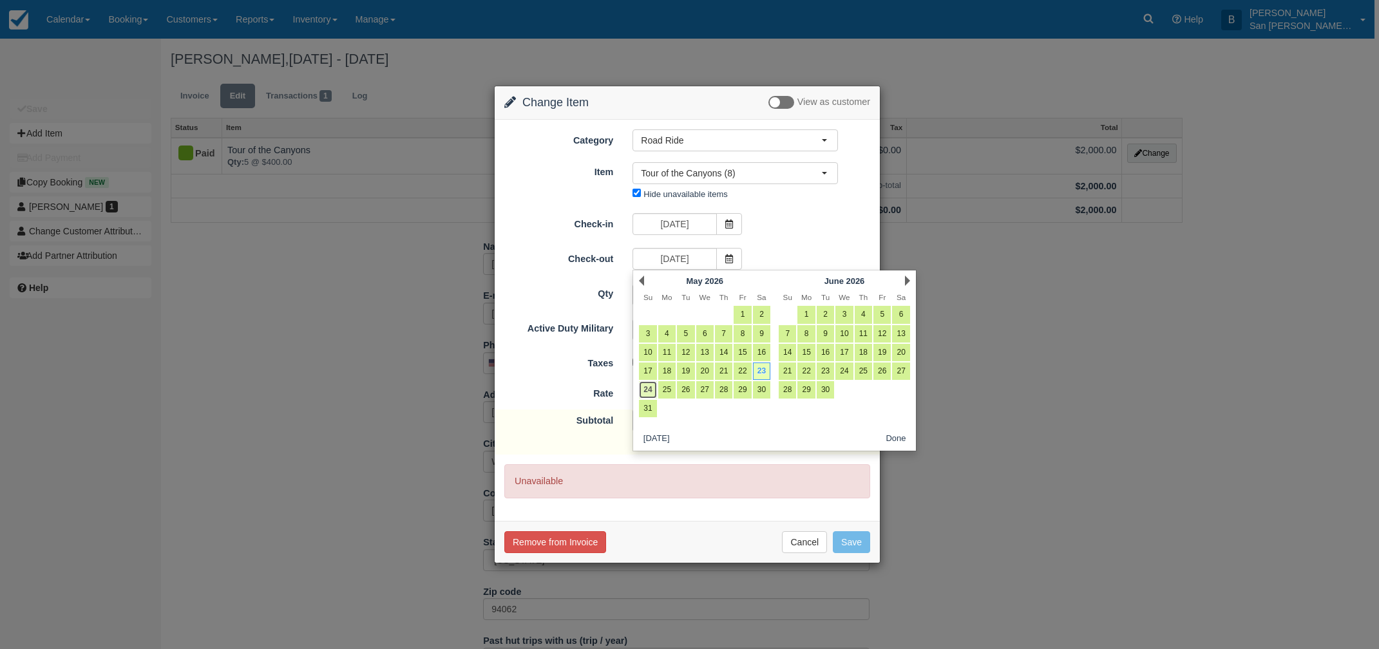
click at [650, 392] on link "24" at bounding box center [647, 389] width 17 height 17
type input "05/24/26"
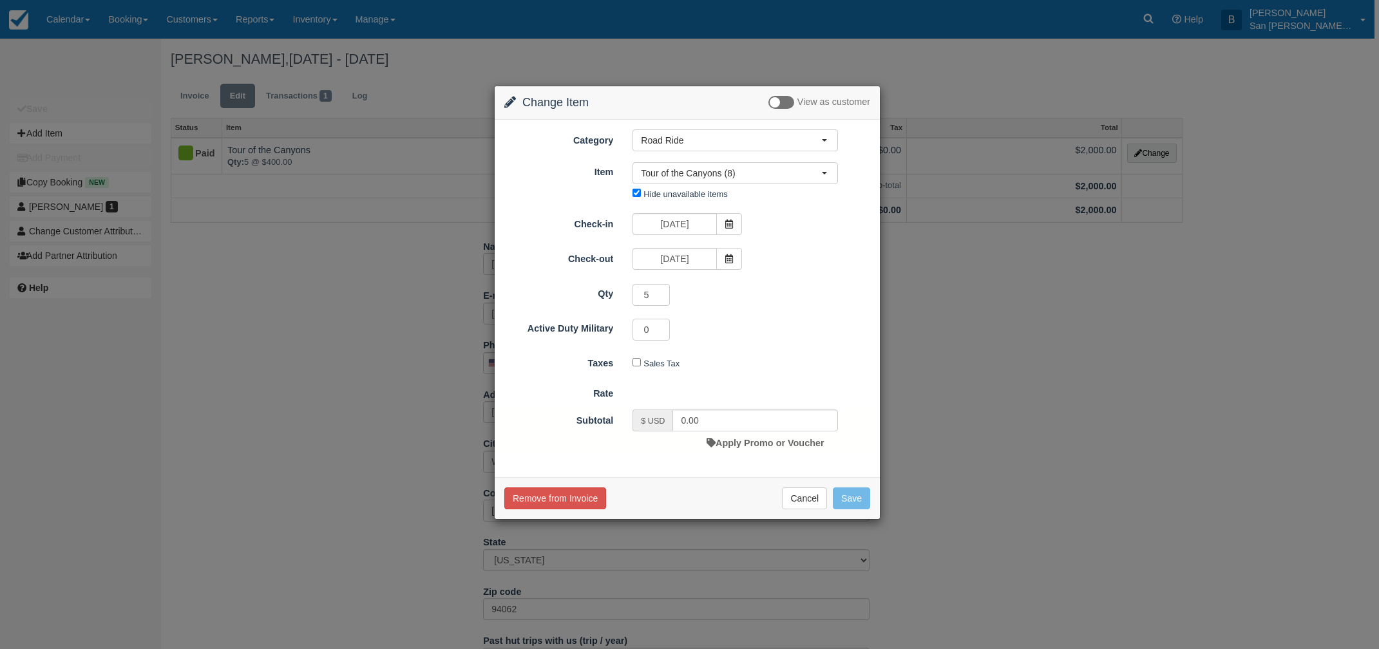
type input "2000.00"
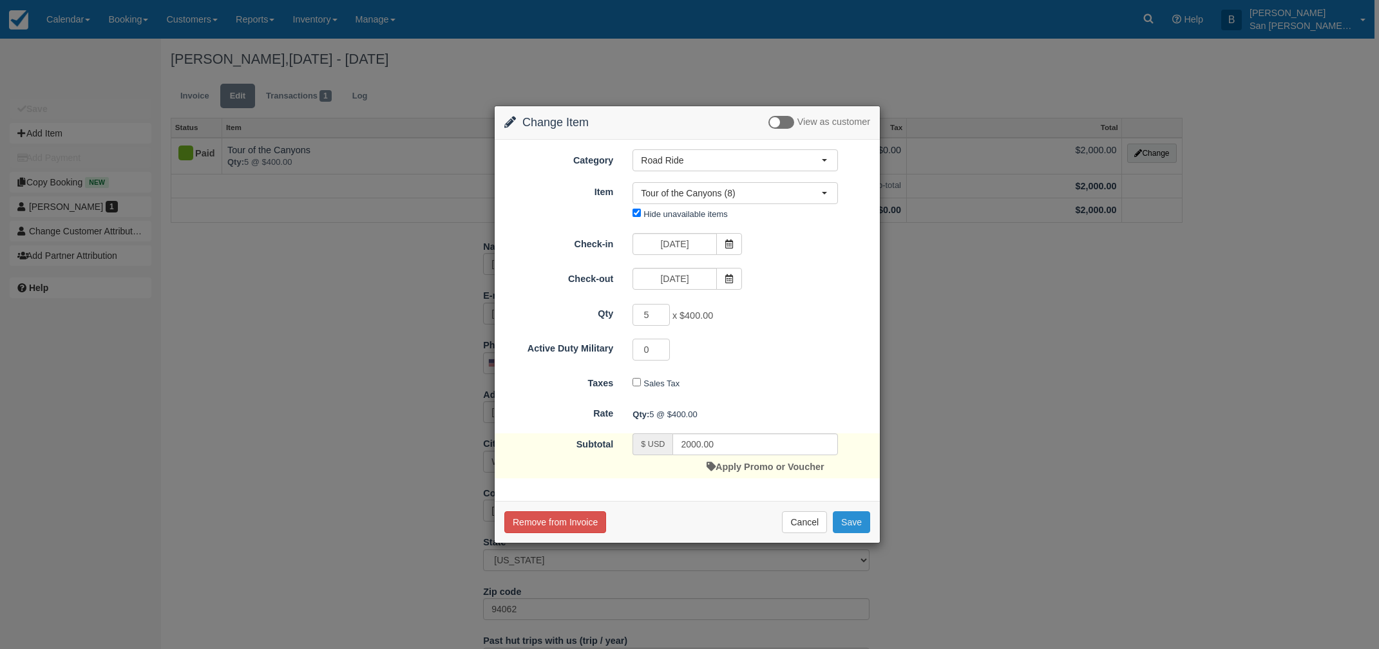
click at [861, 526] on button "Save" at bounding box center [851, 522] width 37 height 22
checkbox input "false"
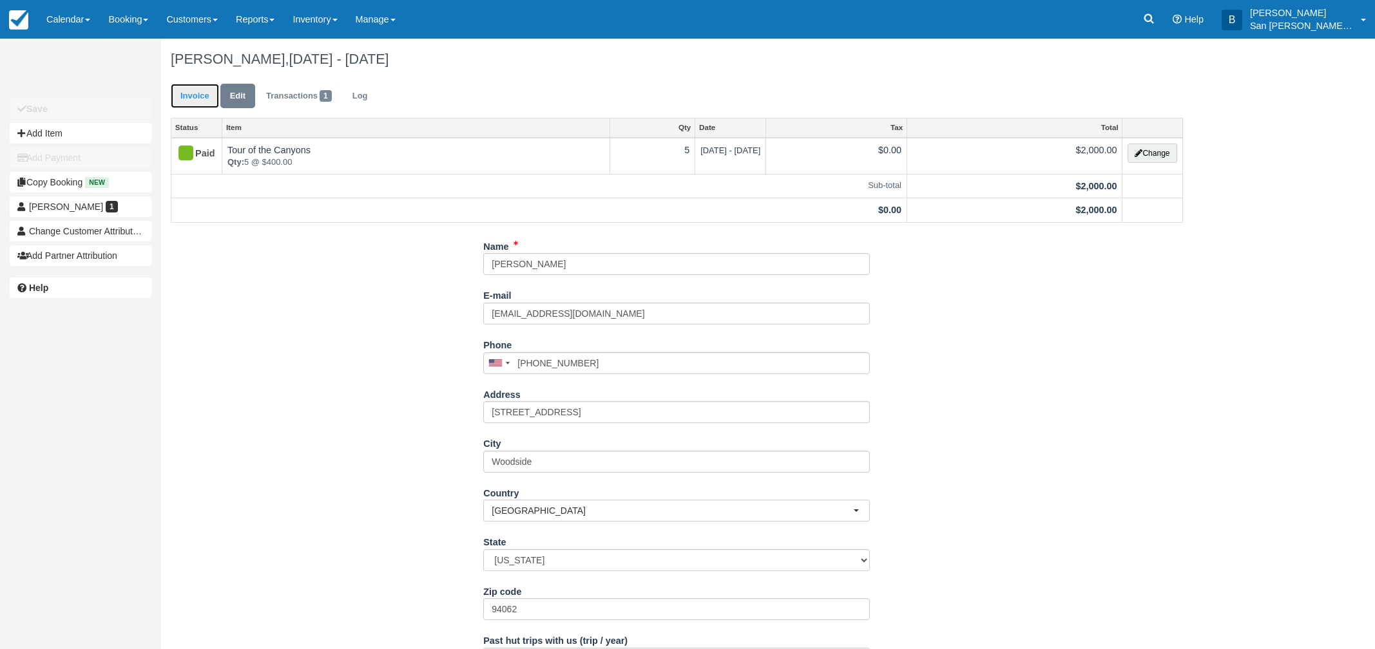
click at [188, 99] on link "Invoice" at bounding box center [195, 96] width 48 height 25
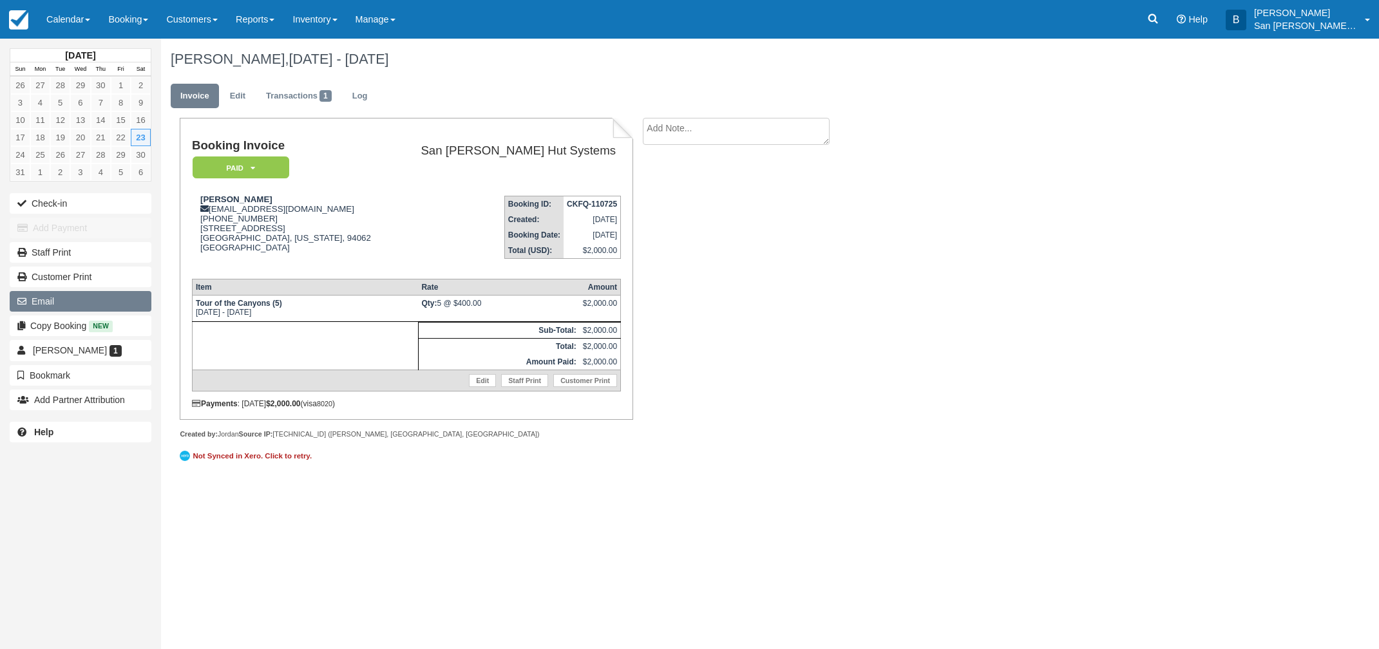
click at [44, 302] on button "Email" at bounding box center [81, 301] width 142 height 21
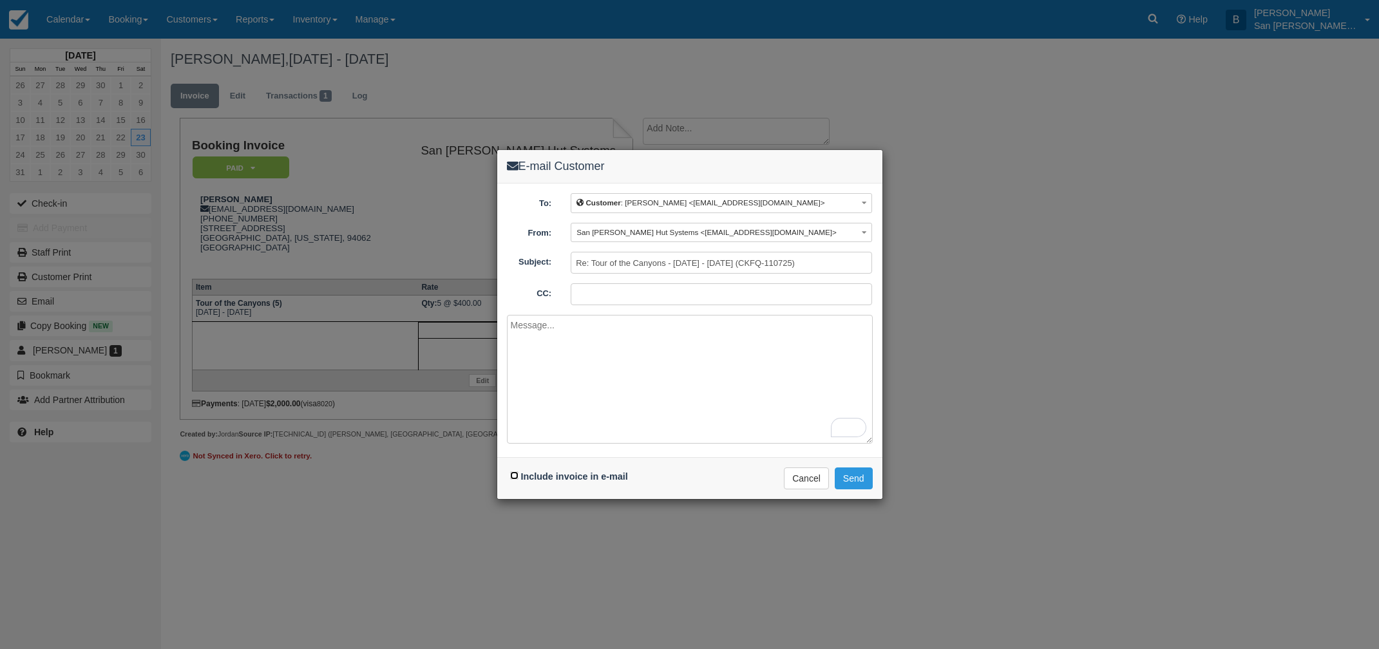
click at [511, 473] on input "Include invoice in e-mail" at bounding box center [514, 476] width 8 height 8
checkbox input "true"
click at [556, 358] on textarea "To enrich screen reader interactions, please activate Accessibility in Grammarl…" at bounding box center [690, 379] width 366 height 129
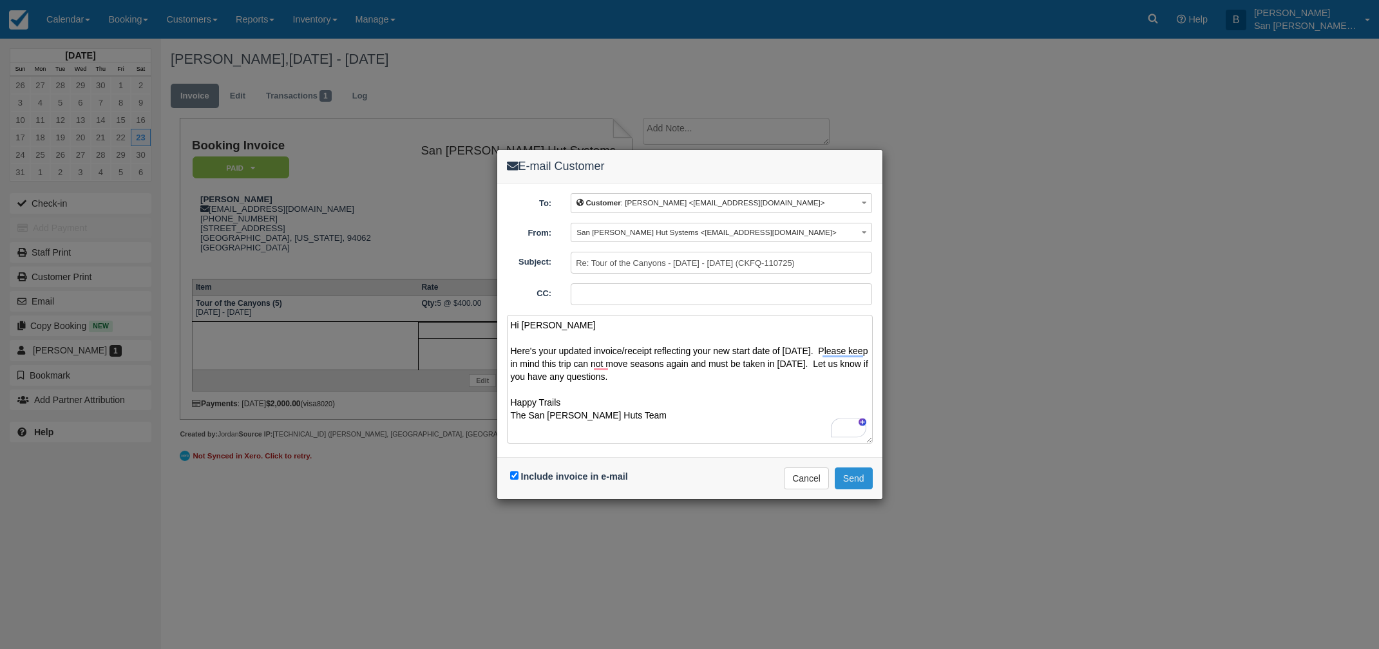
type textarea "Hi Nigel Here's your updated invoice/receipt reflecting your new start date of …"
click at [848, 479] on button "Send" at bounding box center [854, 479] width 38 height 22
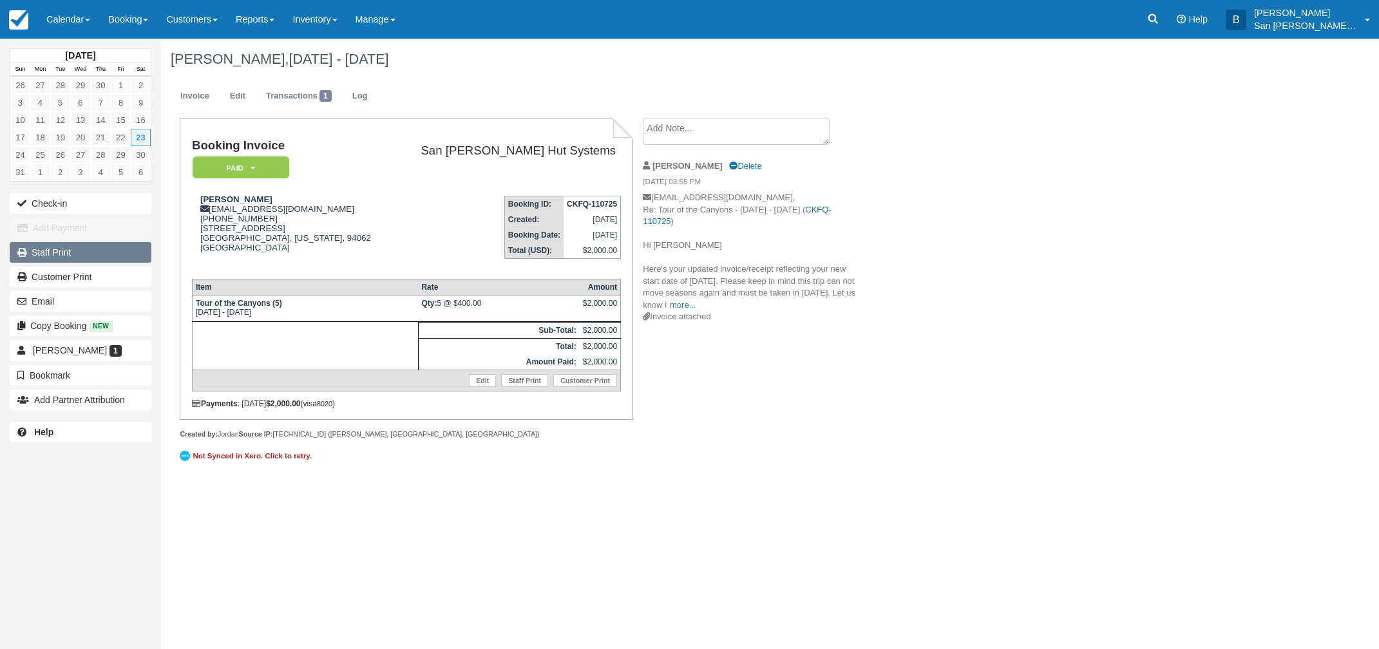
click at [41, 253] on link "Staff Print" at bounding box center [81, 252] width 142 height 21
